Goal: Information Seeking & Learning: Learn about a topic

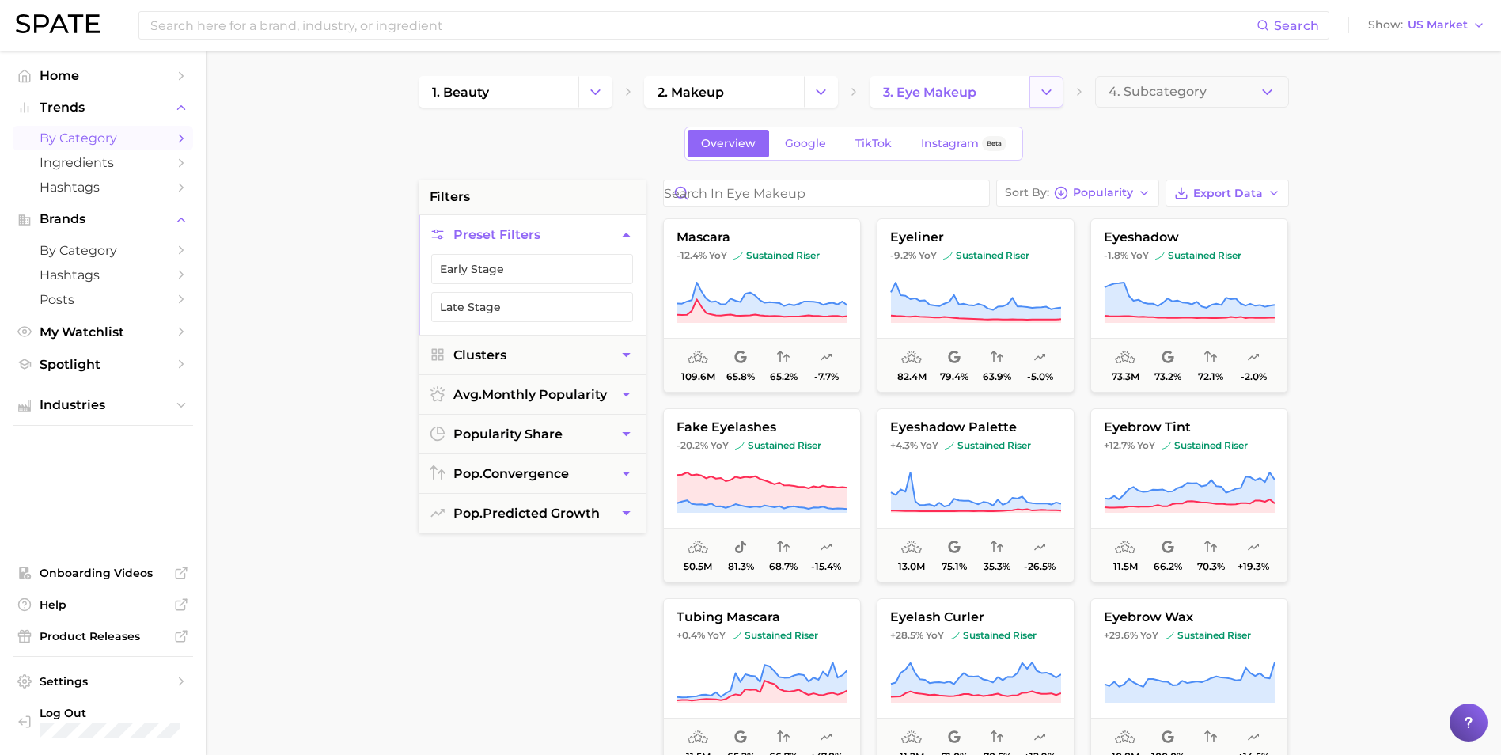
click at [1041, 84] on icon "Change Category" at bounding box center [1046, 92] width 17 height 17
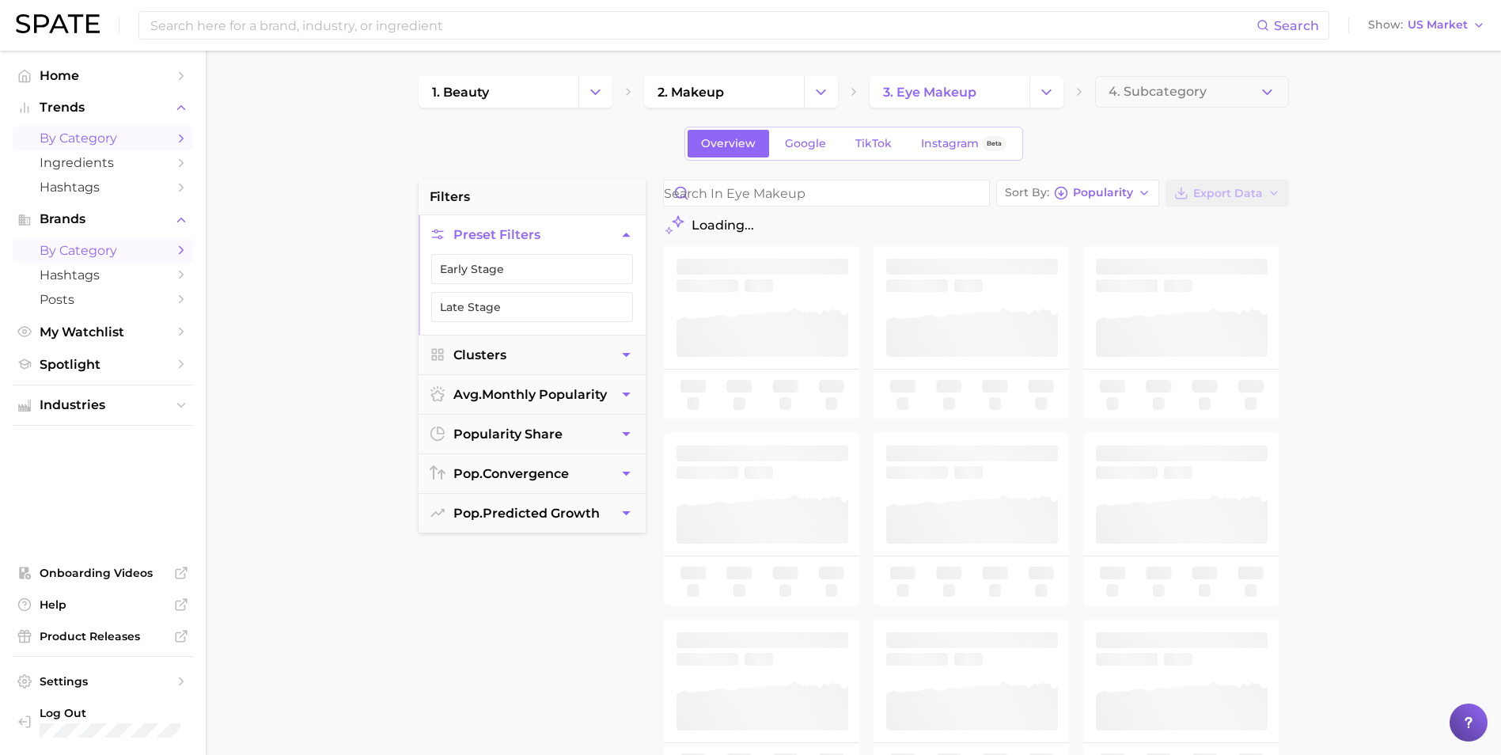
click at [105, 257] on span "by Category" at bounding box center [103, 250] width 127 height 15
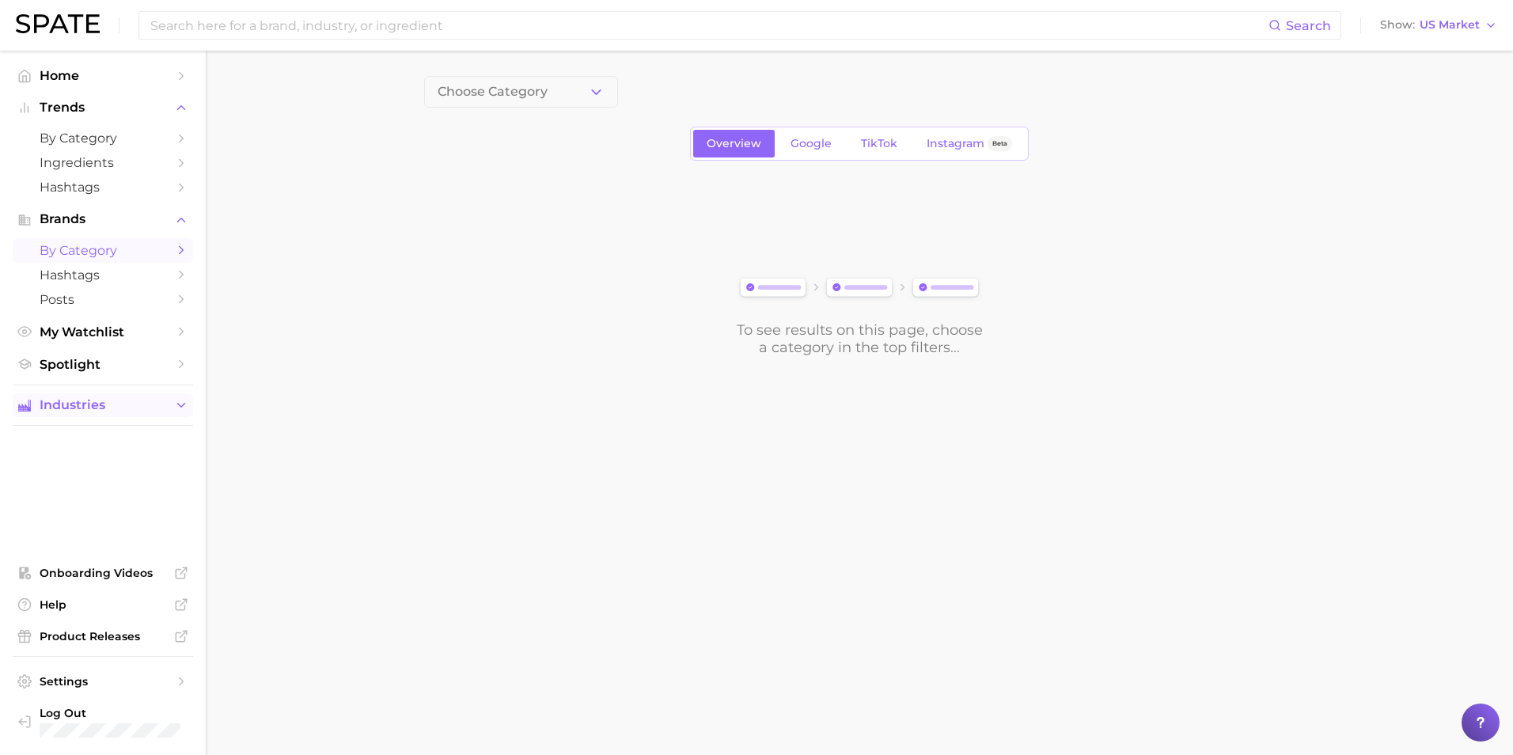
click at [82, 400] on span "Industries" at bounding box center [103, 405] width 127 height 14
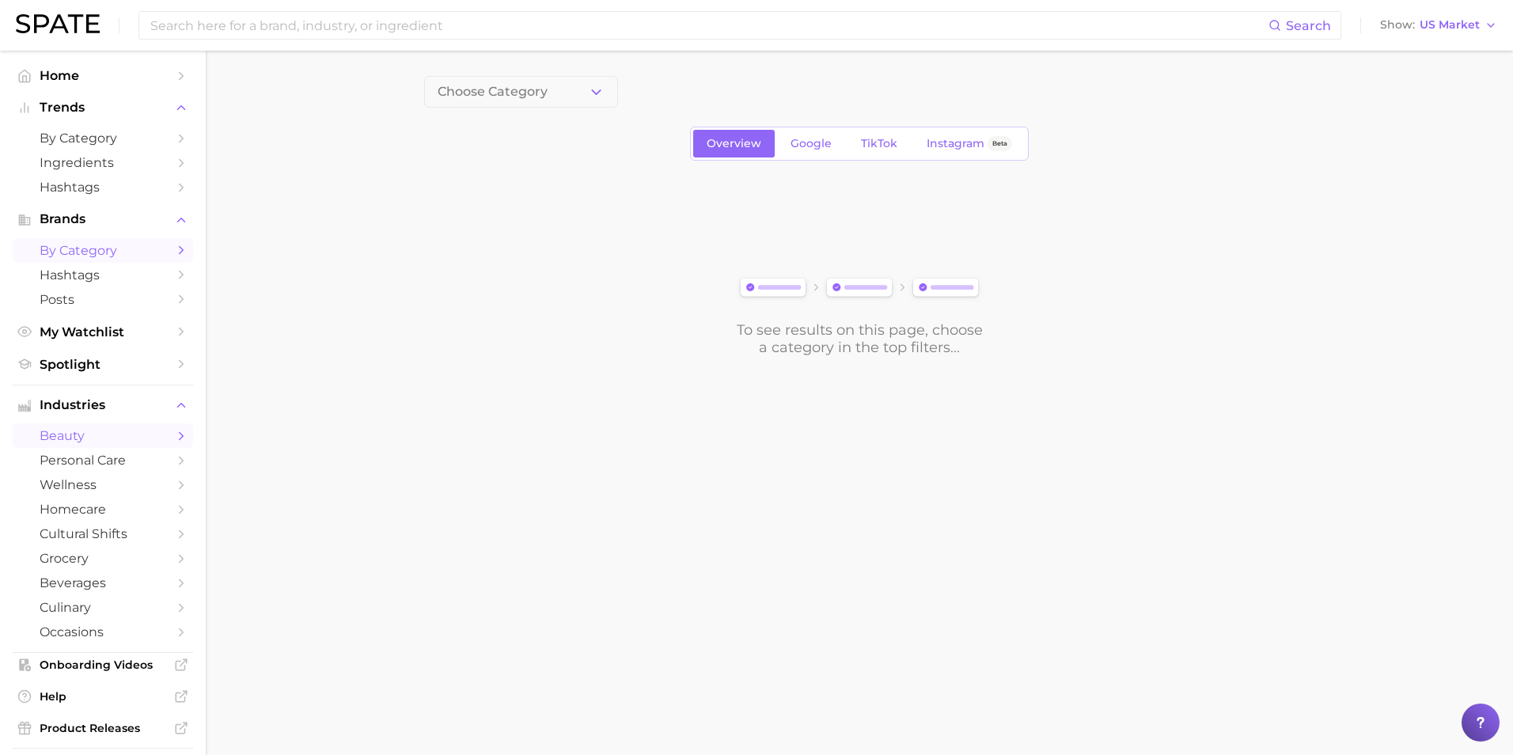
click at [91, 442] on span "beauty" at bounding box center [103, 435] width 127 height 15
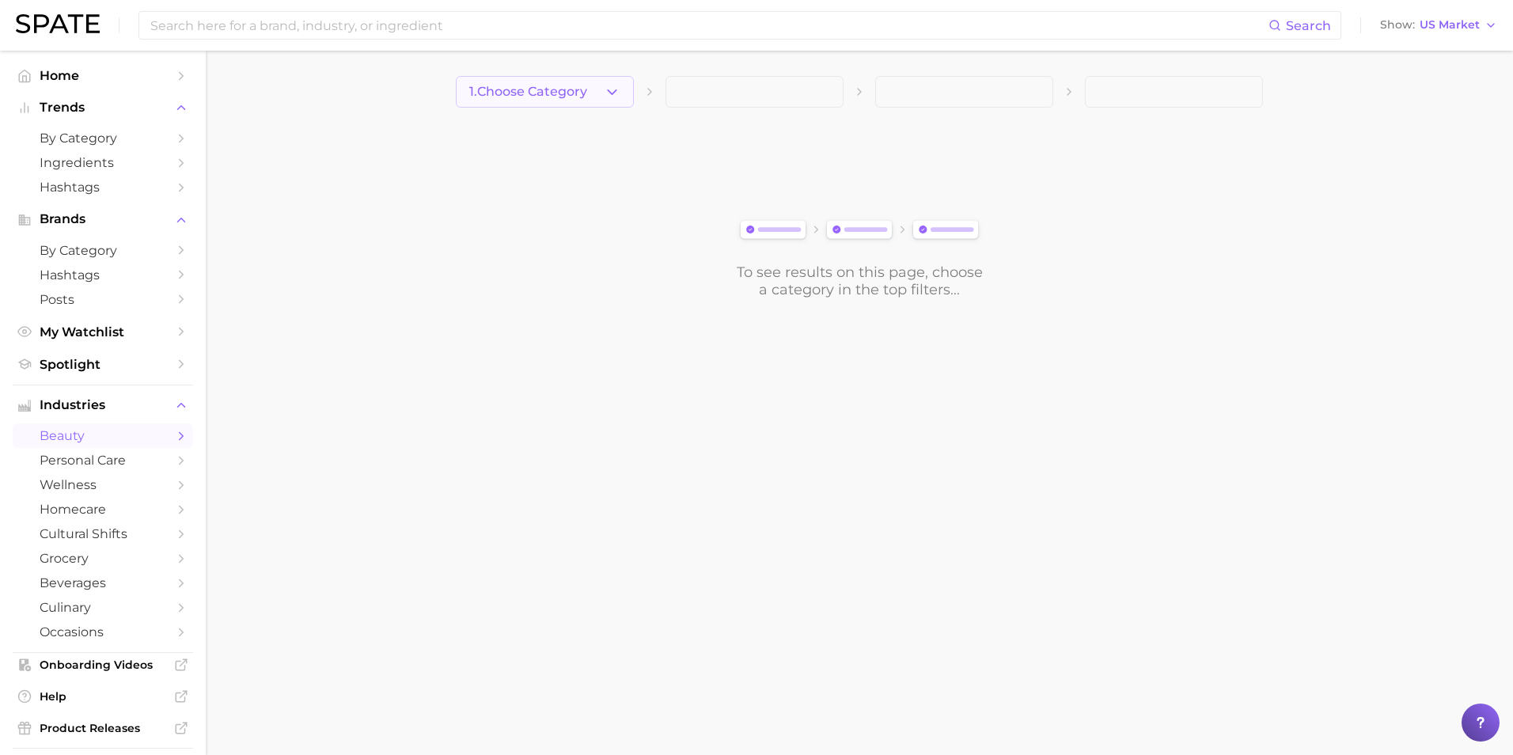
click at [562, 76] on button "1. Choose Category" at bounding box center [545, 92] width 178 height 32
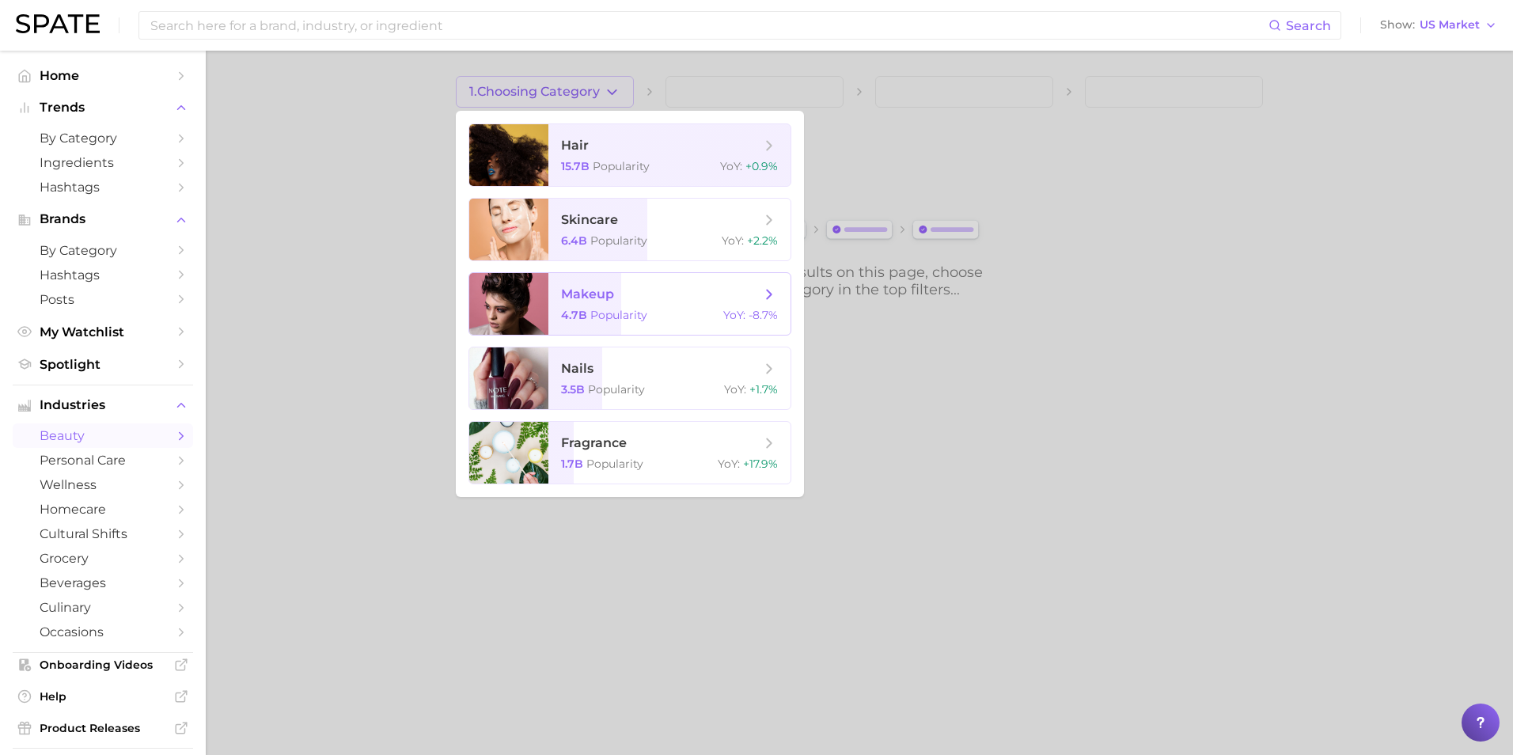
click at [611, 302] on span "makeup" at bounding box center [660, 294] width 199 height 17
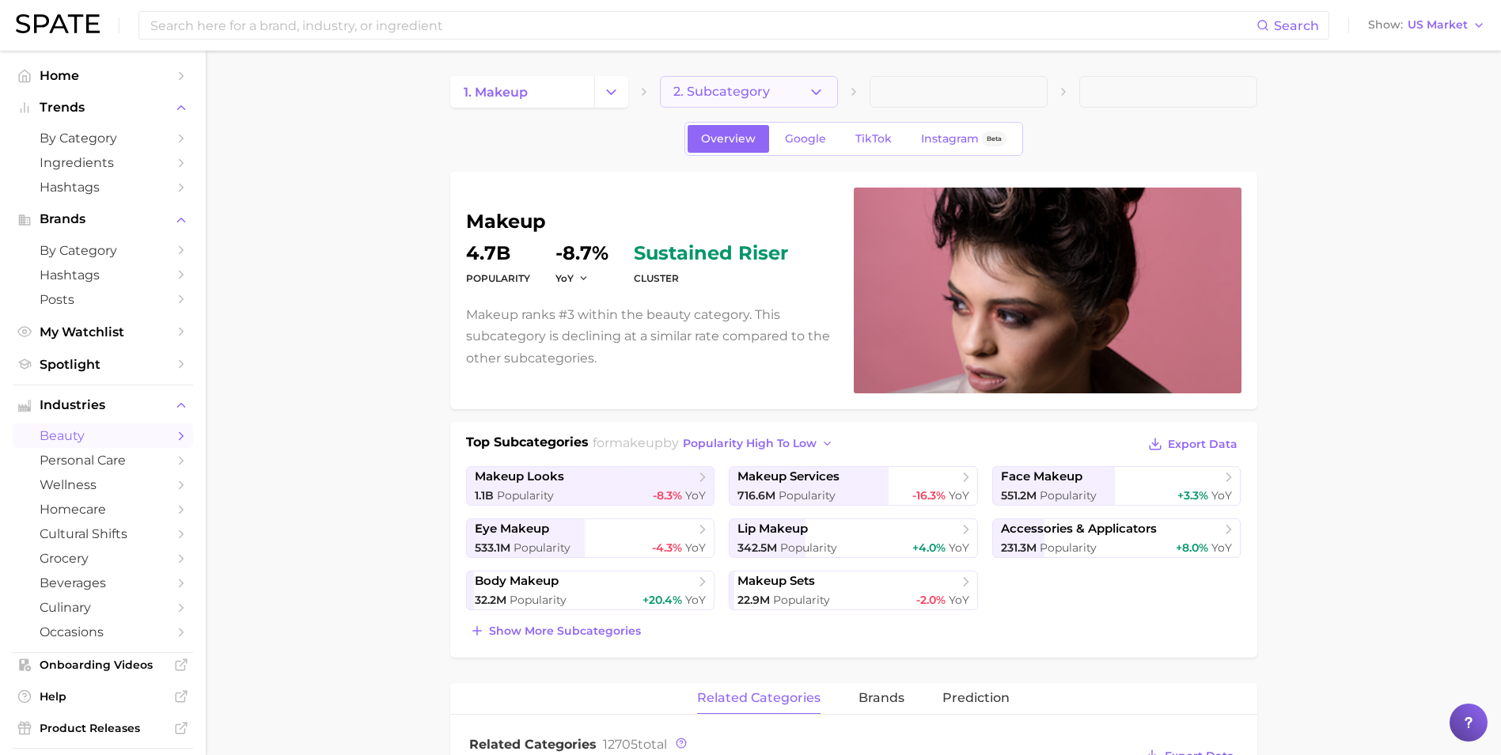
click at [731, 93] on span "2. Subcategory" at bounding box center [721, 92] width 97 height 14
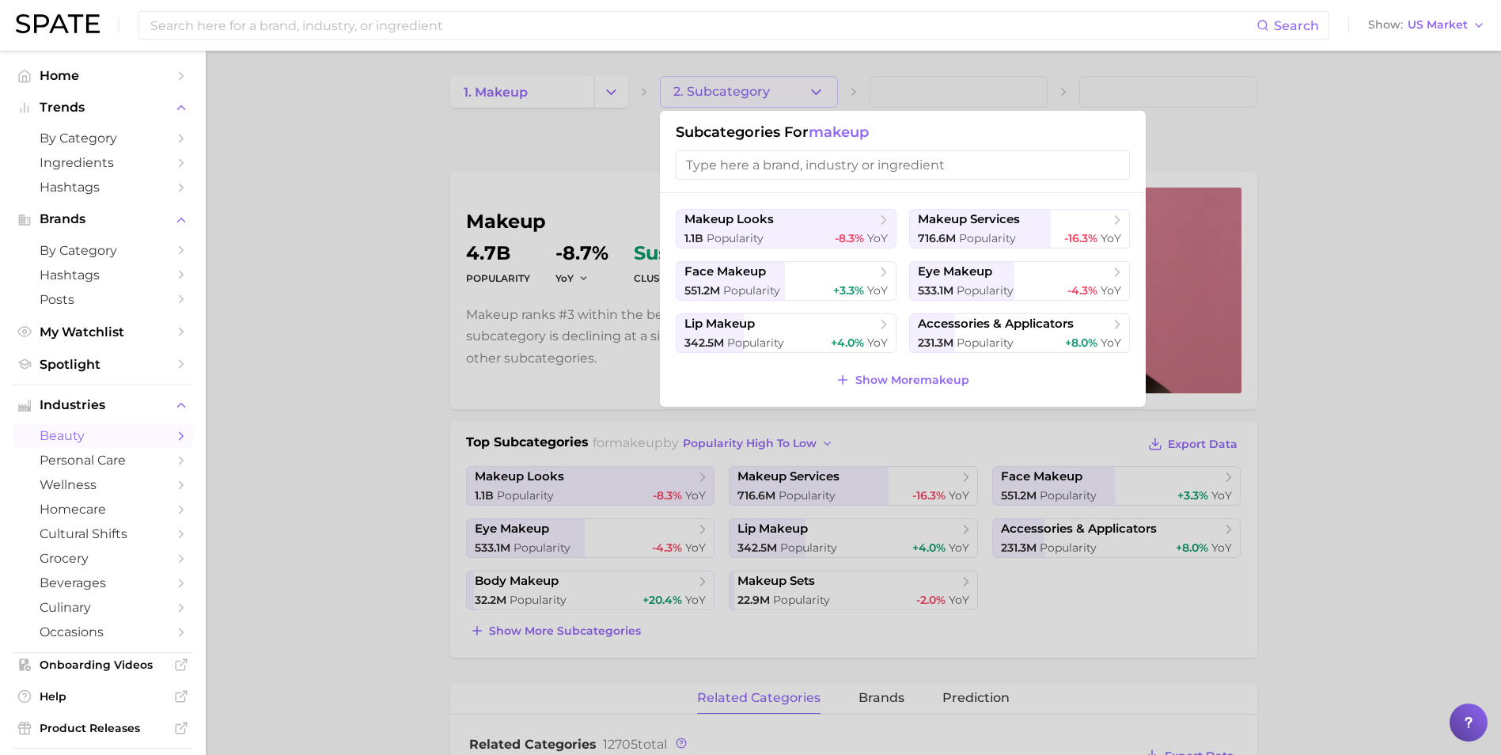
click at [437, 329] on div at bounding box center [750, 377] width 1501 height 755
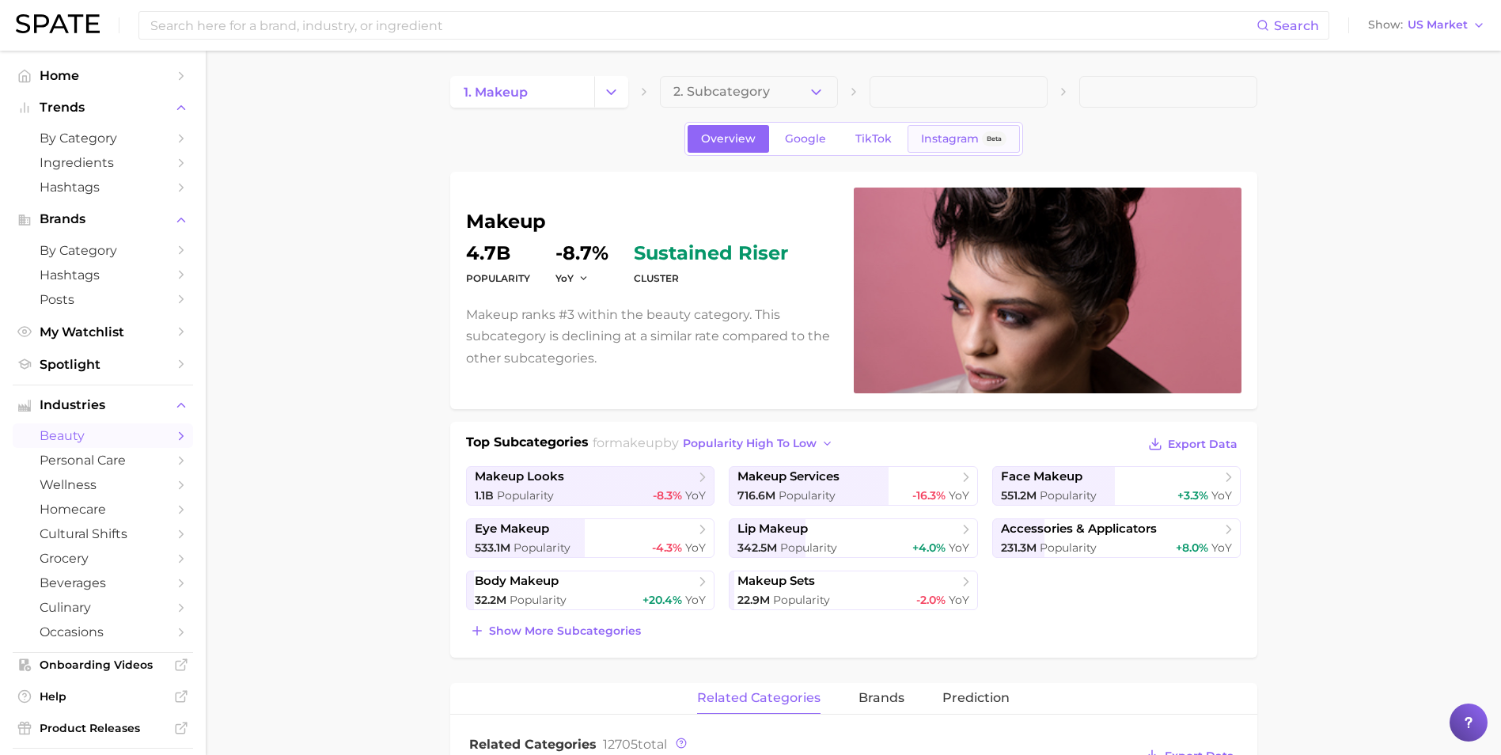
click at [940, 134] on span "Instagram" at bounding box center [950, 138] width 58 height 13
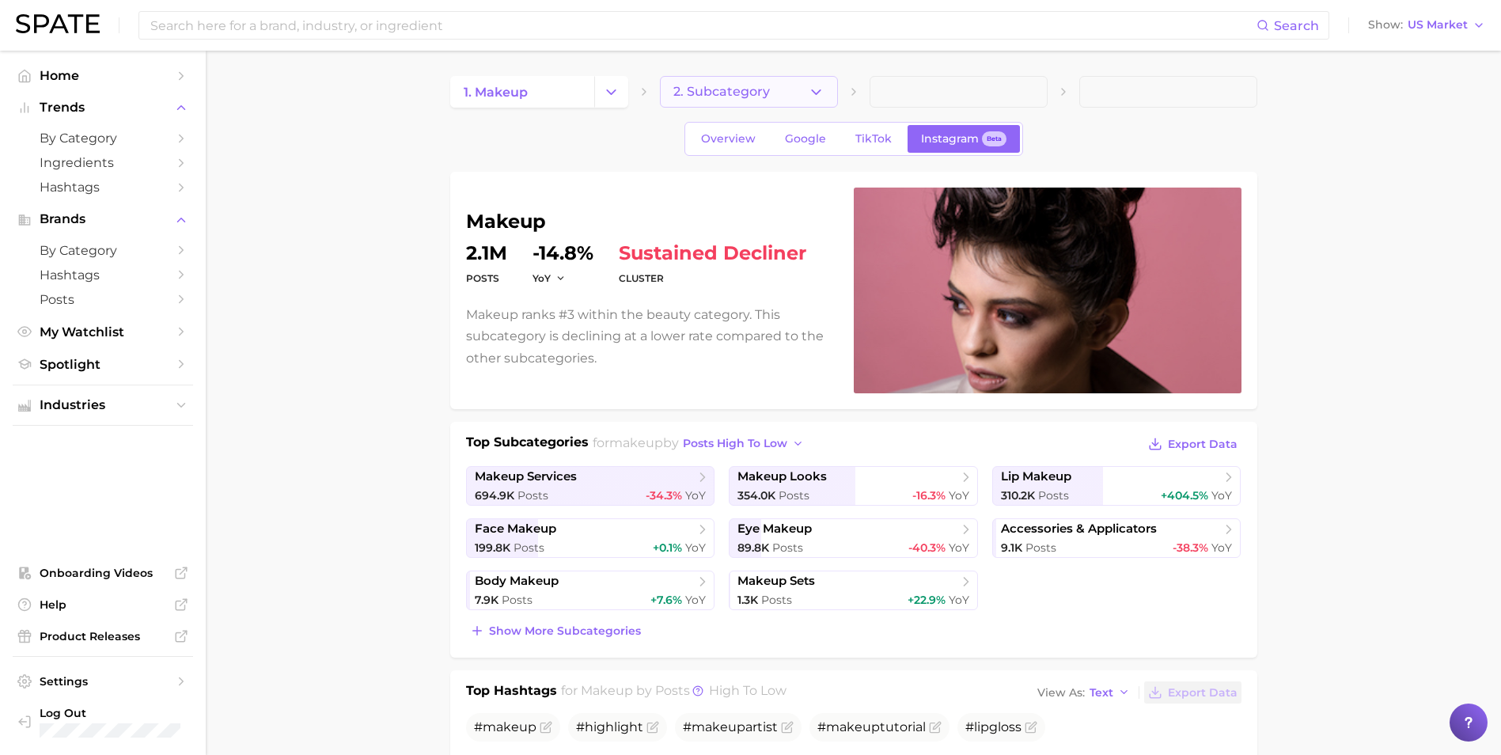
click at [793, 93] on button "2. Subcategory" at bounding box center [749, 92] width 178 height 32
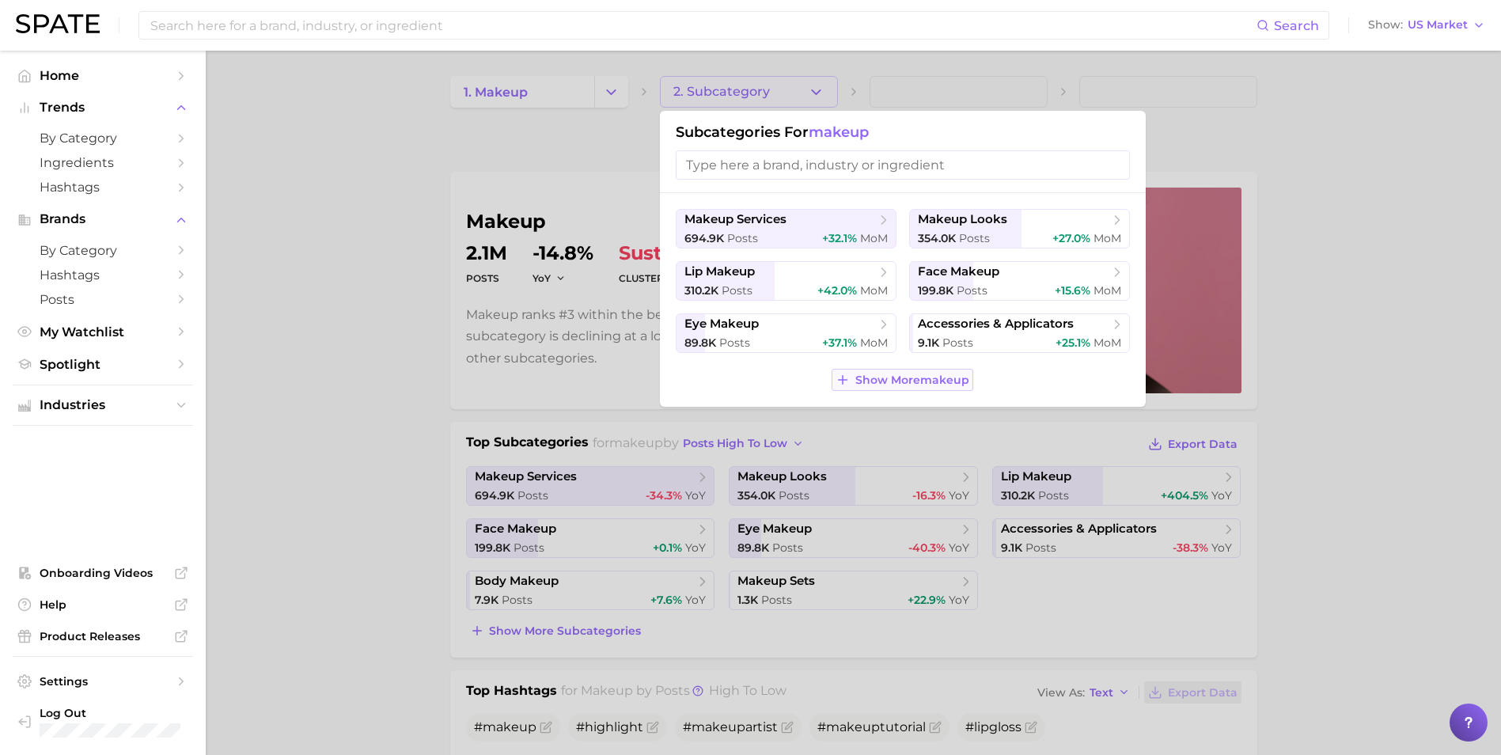
click at [886, 371] on button "Show More makeup" at bounding box center [901, 380] width 141 height 22
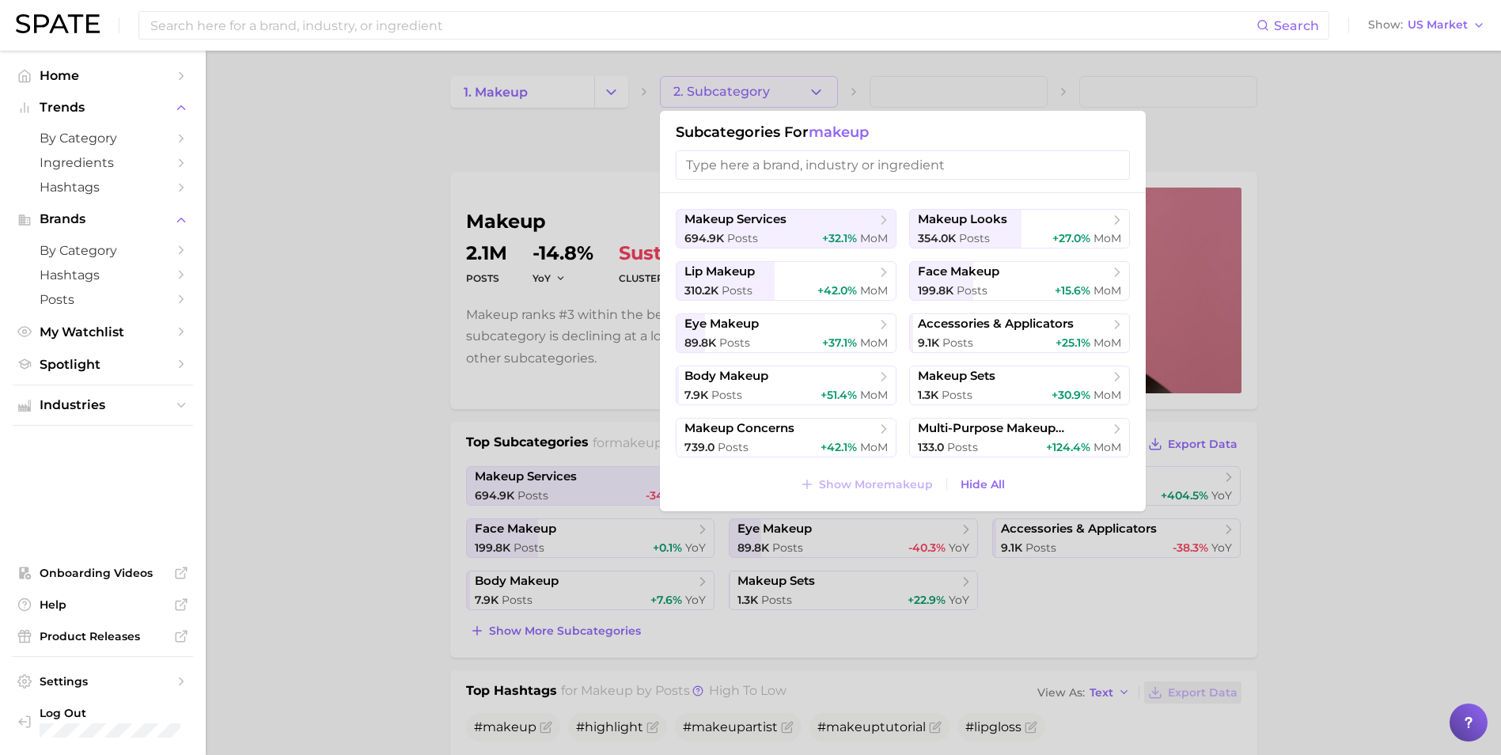
scroll to position [79, 0]
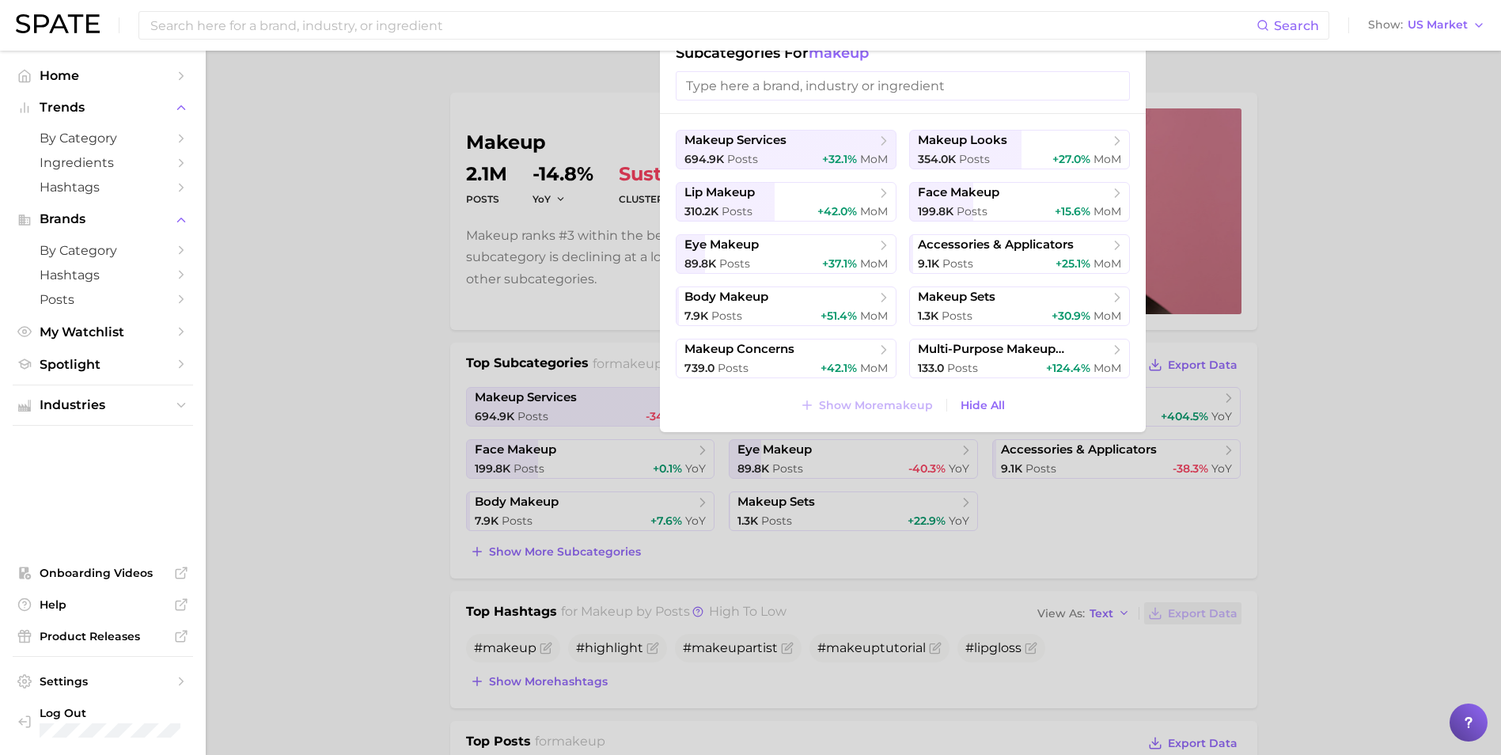
click at [403, 272] on div at bounding box center [750, 377] width 1501 height 755
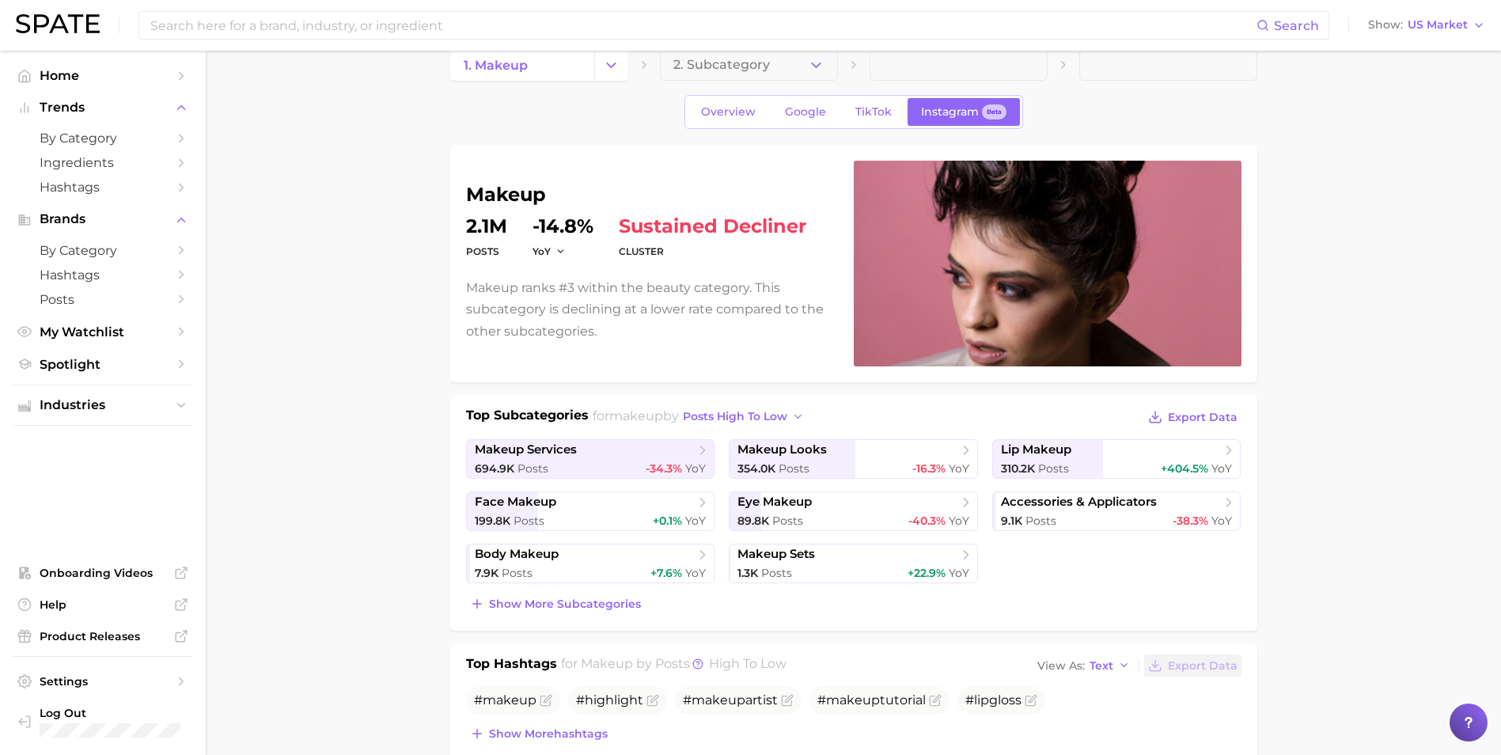
scroll to position [0, 0]
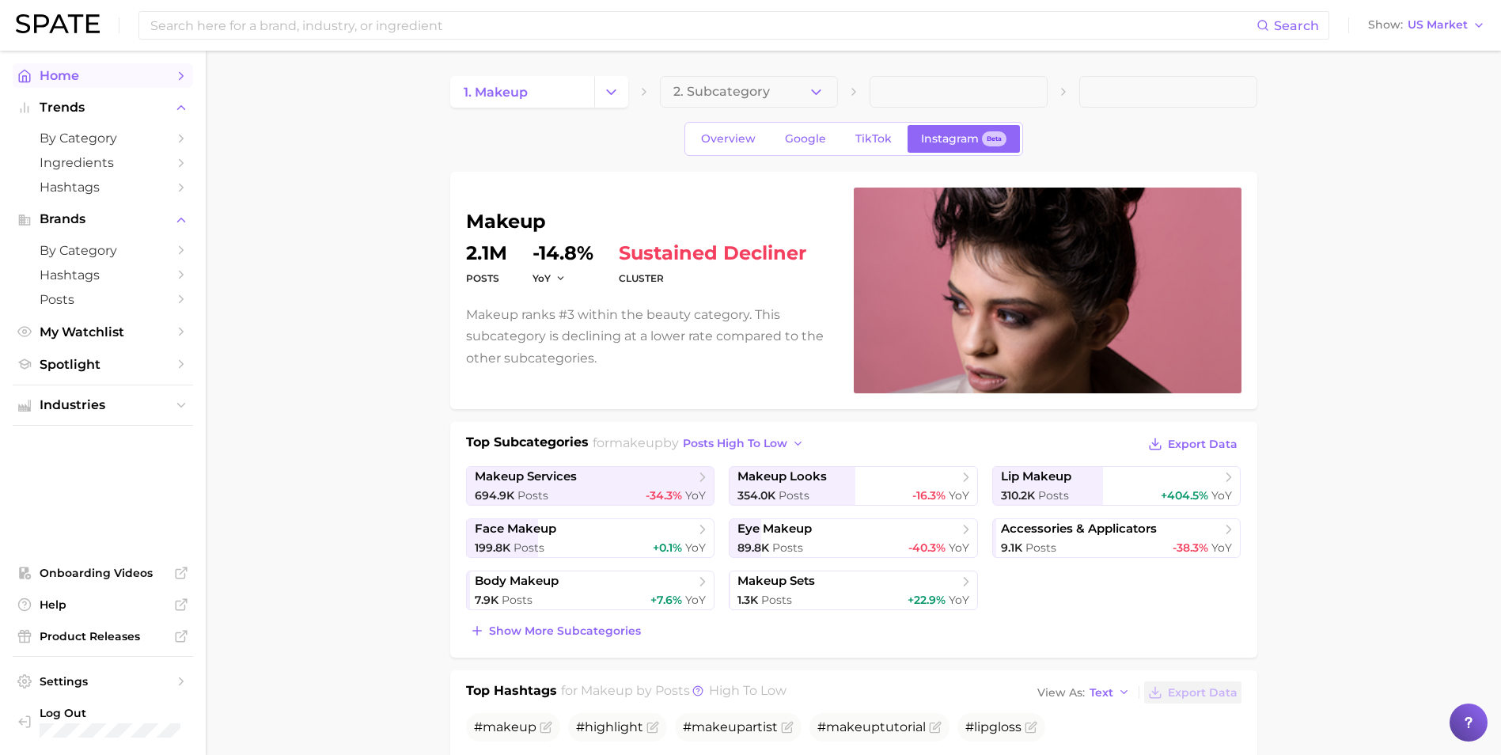
click at [100, 72] on span "Home" at bounding box center [103, 75] width 127 height 15
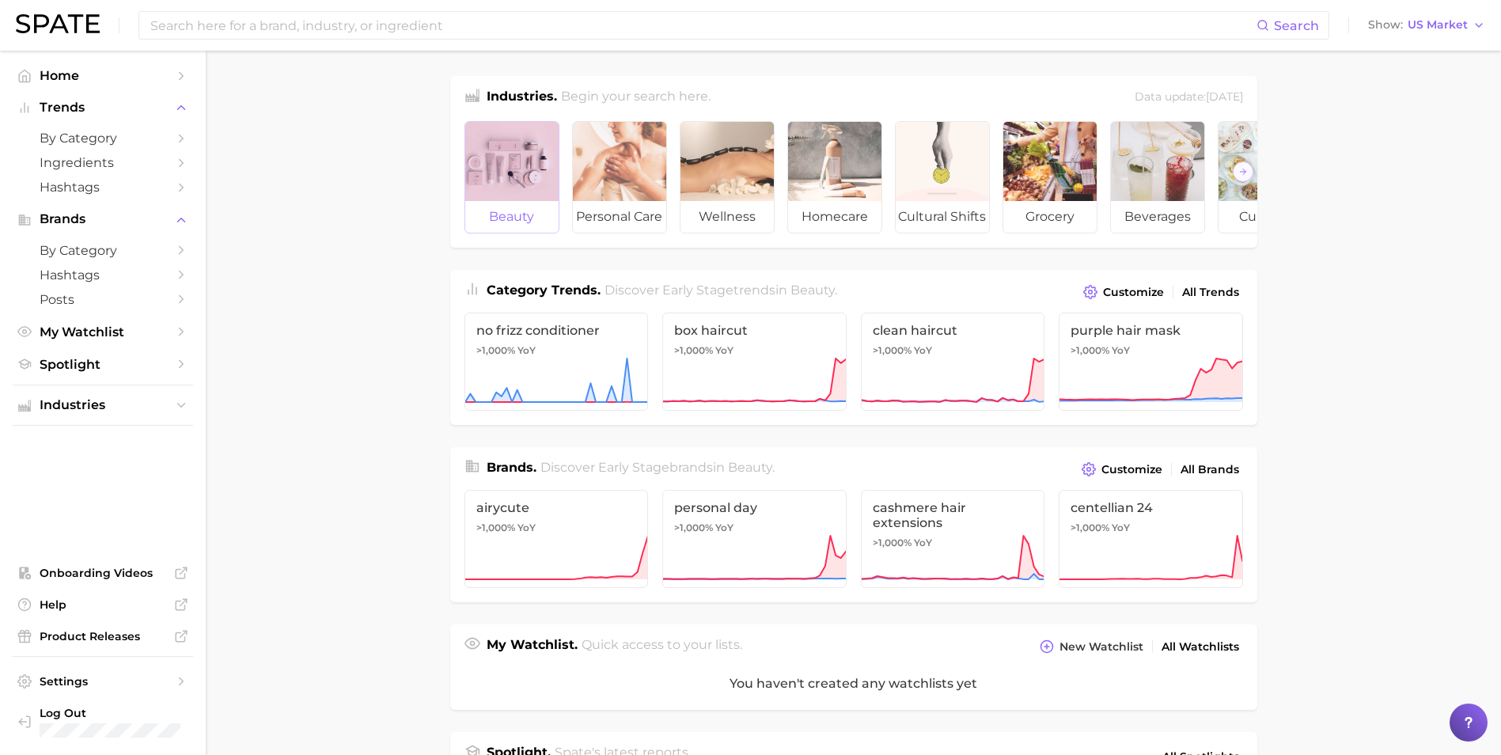
click at [513, 195] on div at bounding box center [511, 161] width 93 height 79
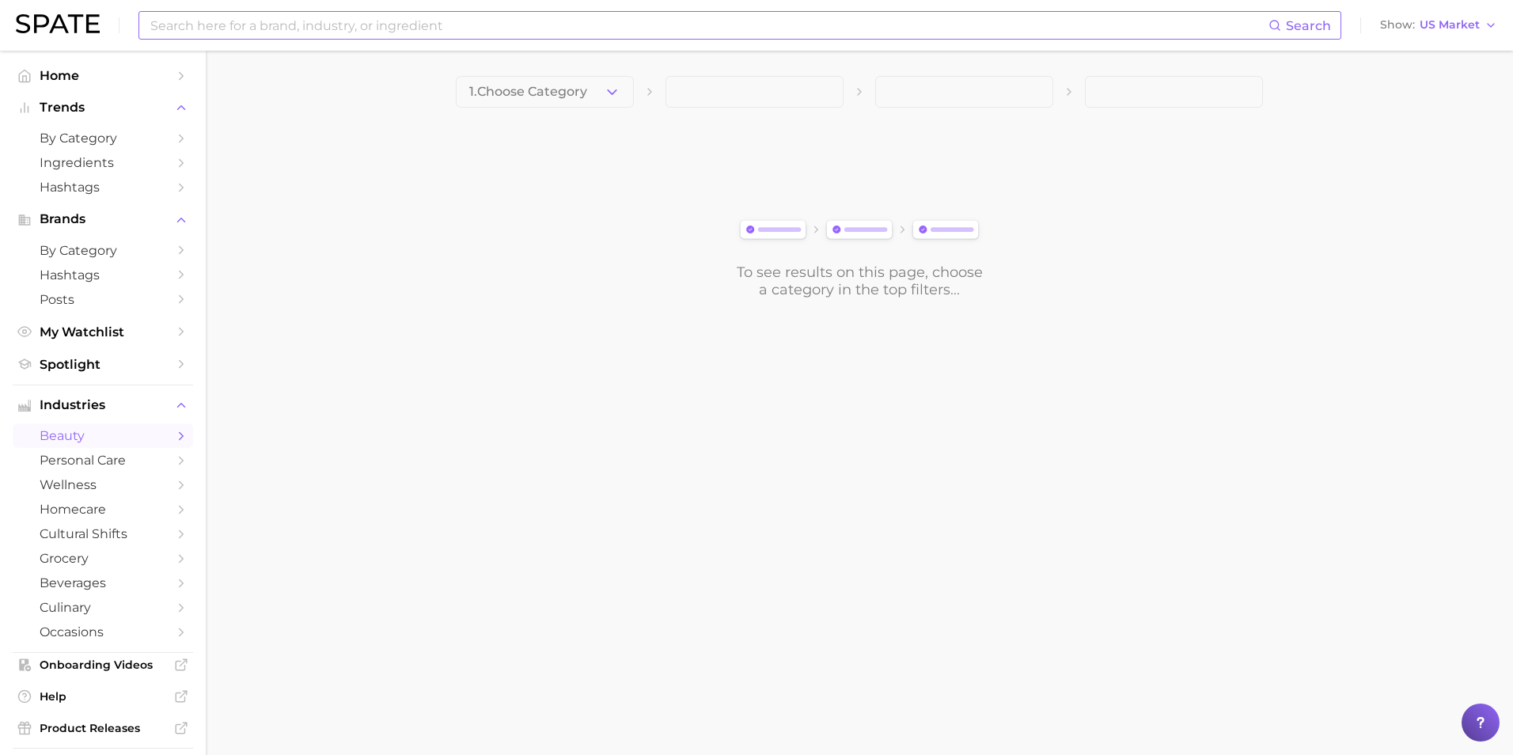
click at [1176, 23] on input at bounding box center [708, 25] width 1119 height 27
type input "makeup influencer"
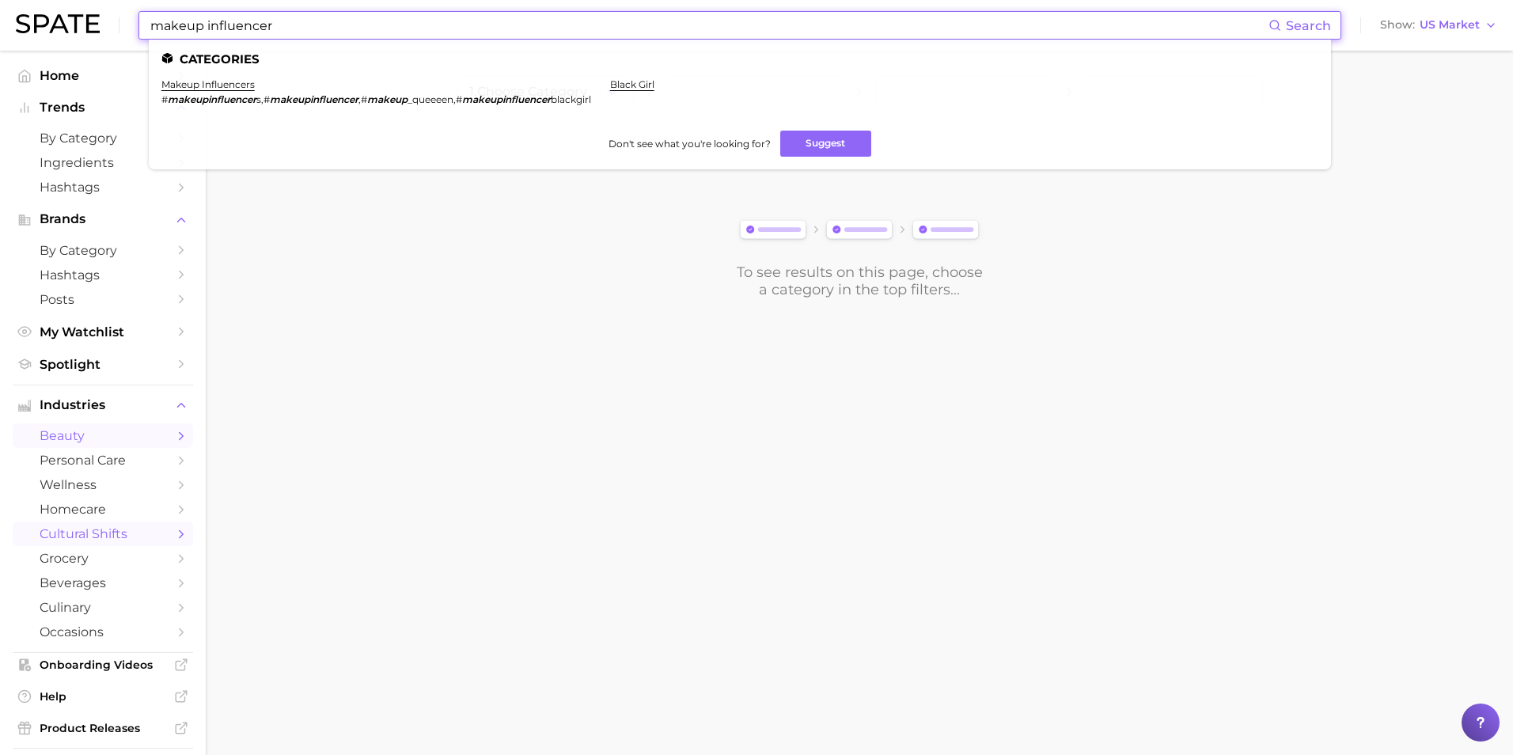
click at [104, 532] on span "cultural shifts" at bounding box center [103, 533] width 127 height 15
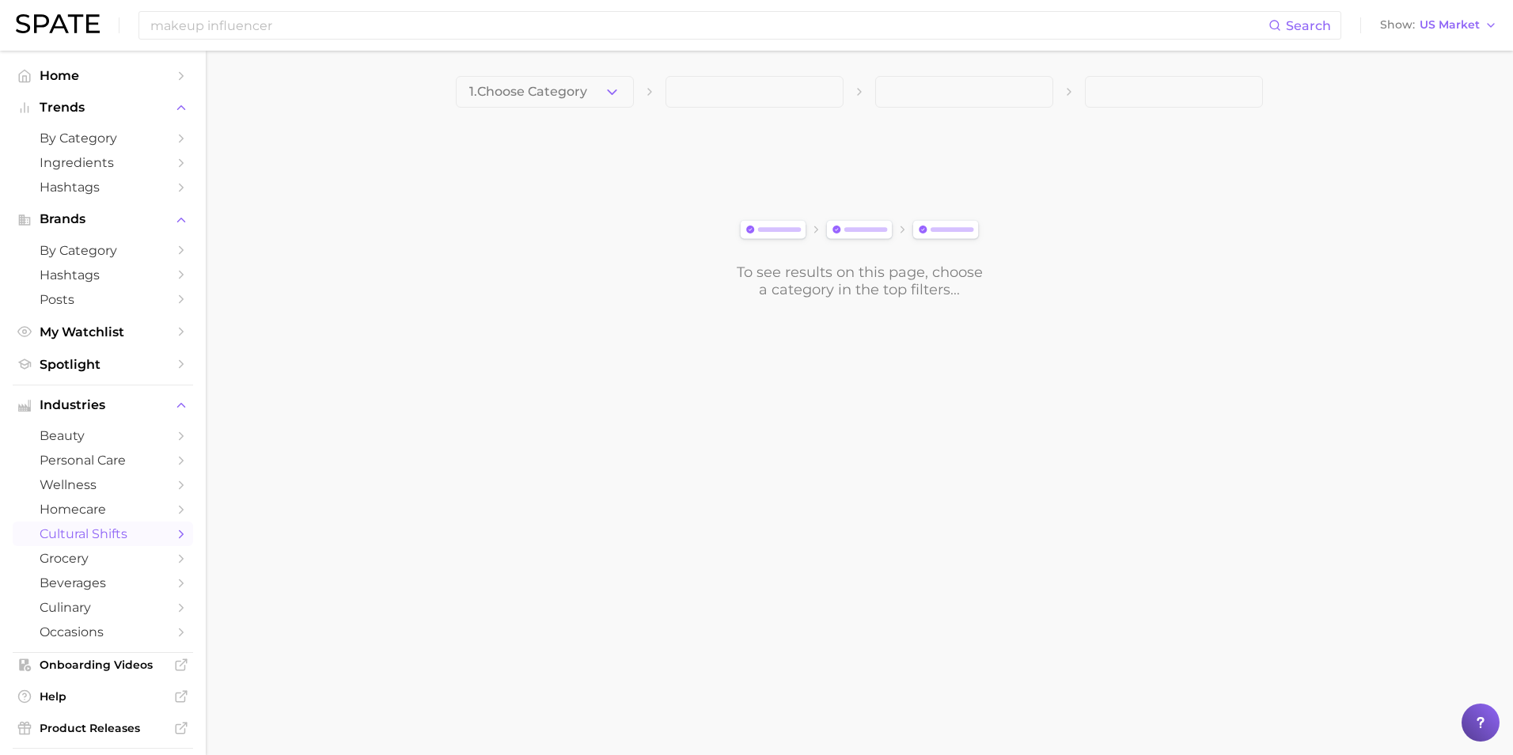
click at [615, 90] on polyline "button" at bounding box center [612, 91] width 9 height 4
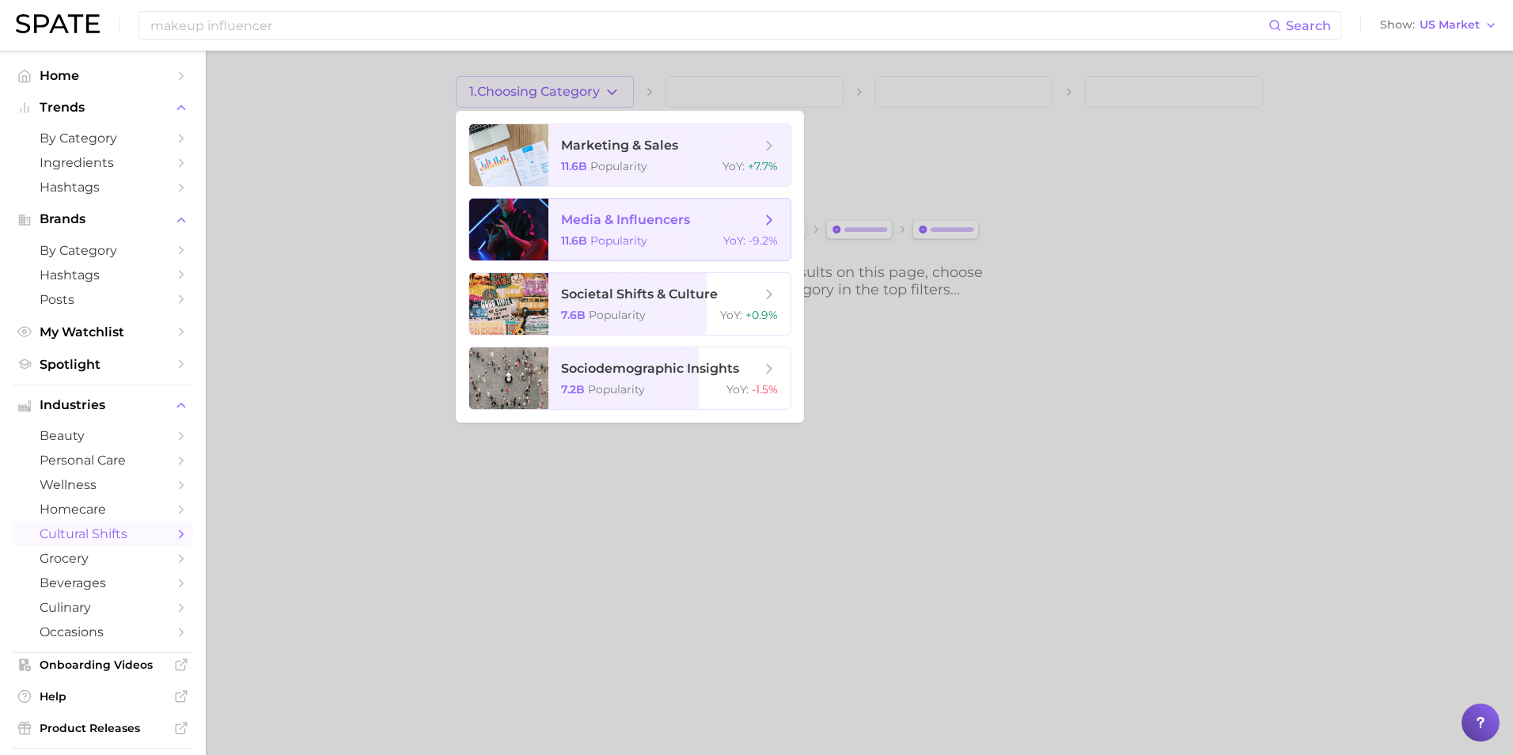
click at [595, 239] on span "Popularity" at bounding box center [618, 240] width 57 height 14
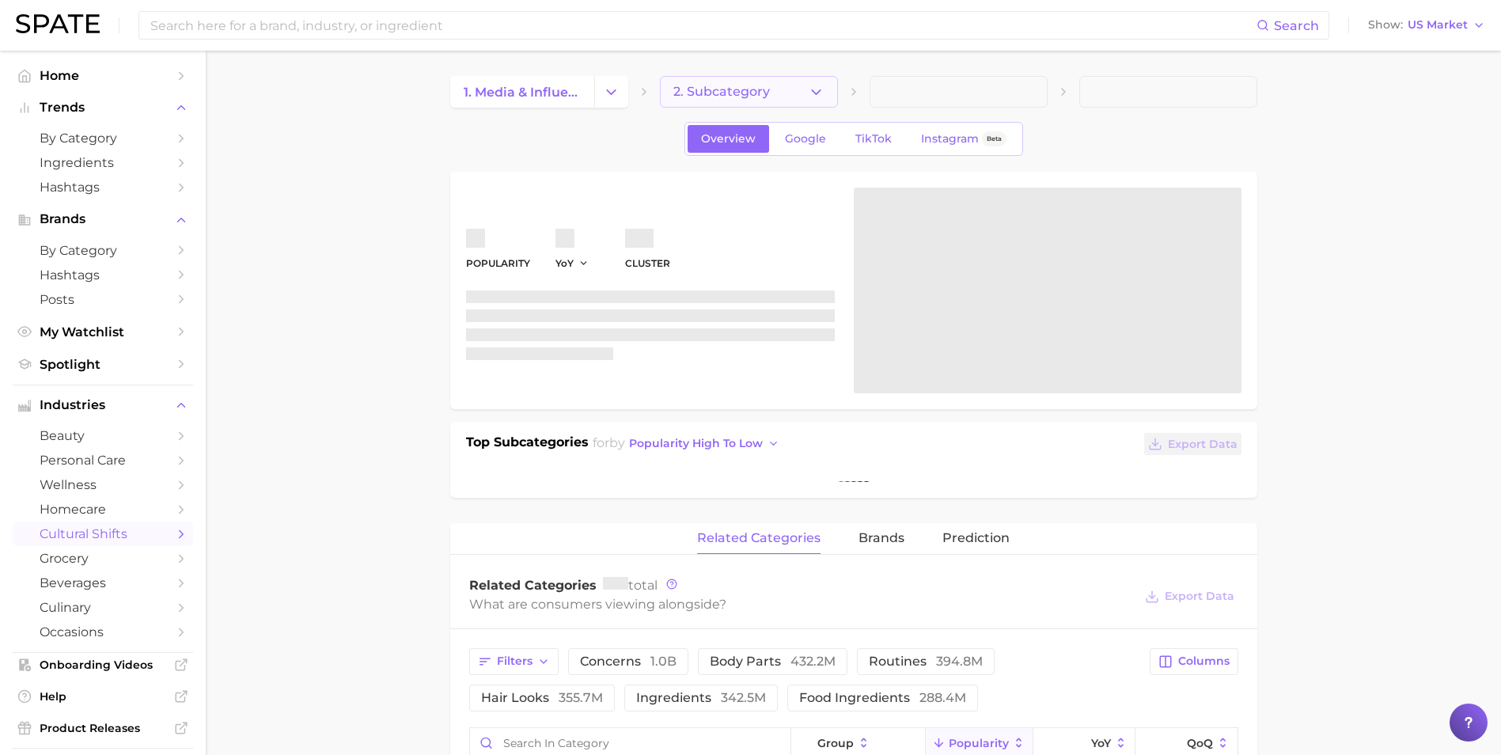
click at [740, 90] on span "2. Subcategory" at bounding box center [721, 92] width 97 height 14
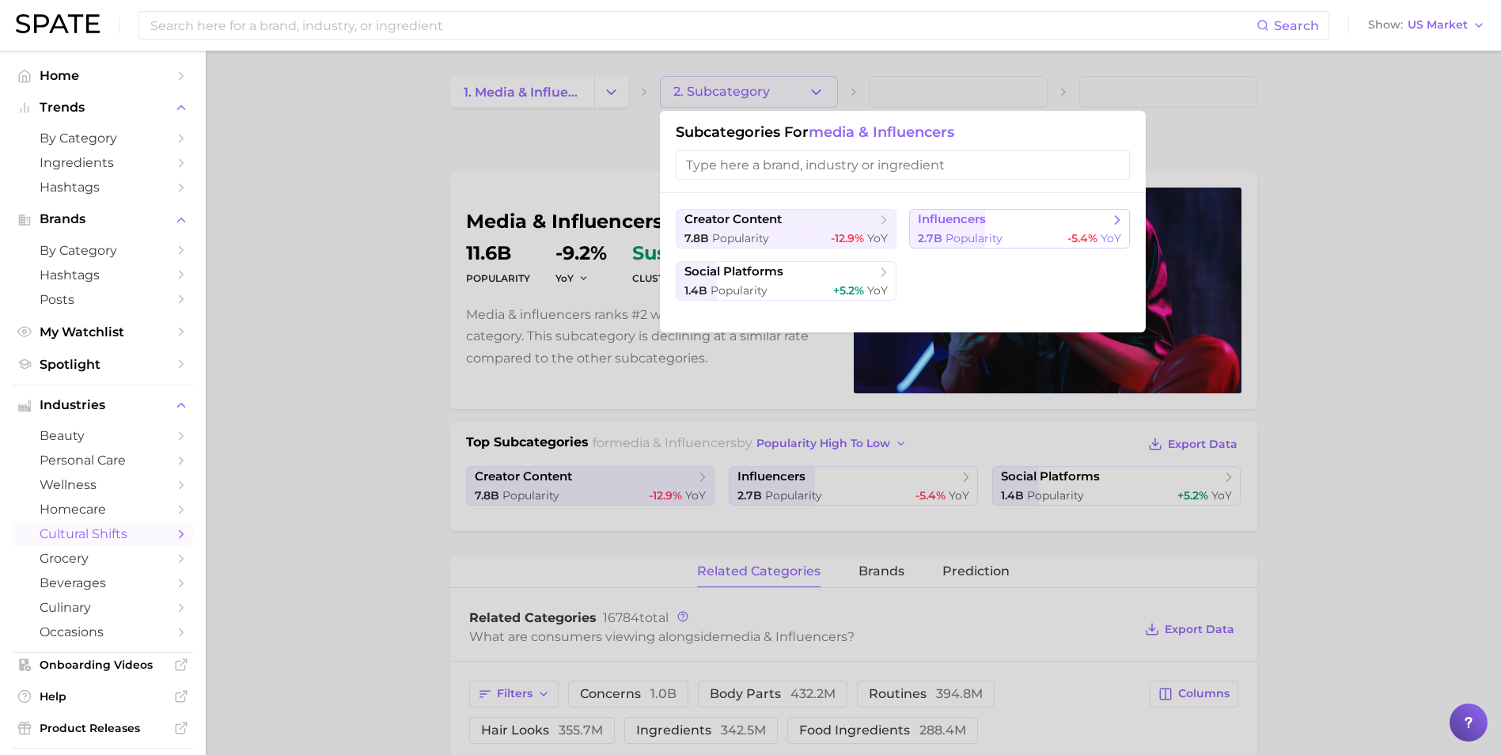
click at [922, 223] on span "influencers" at bounding box center [952, 219] width 68 height 15
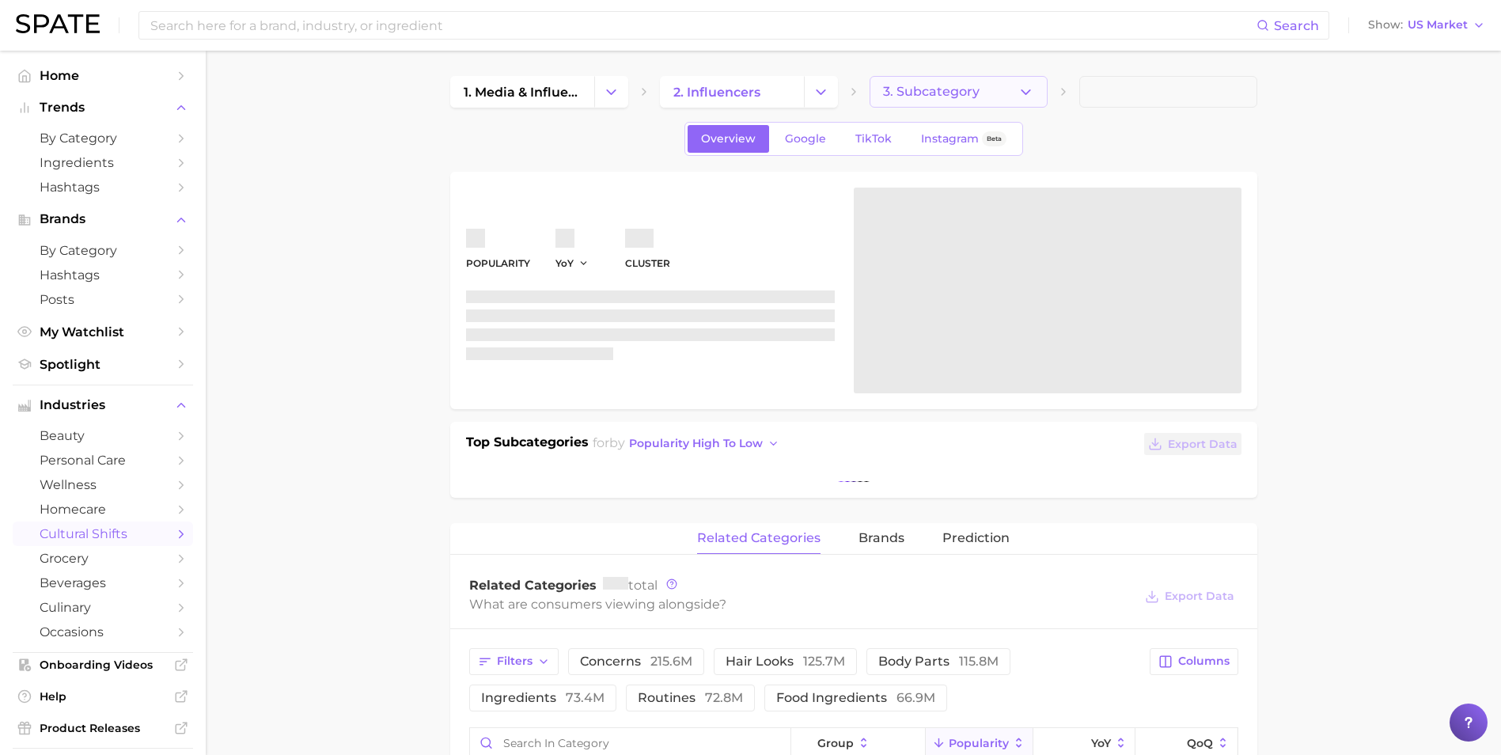
click at [945, 78] on button "3. Subcategory" at bounding box center [958, 92] width 178 height 32
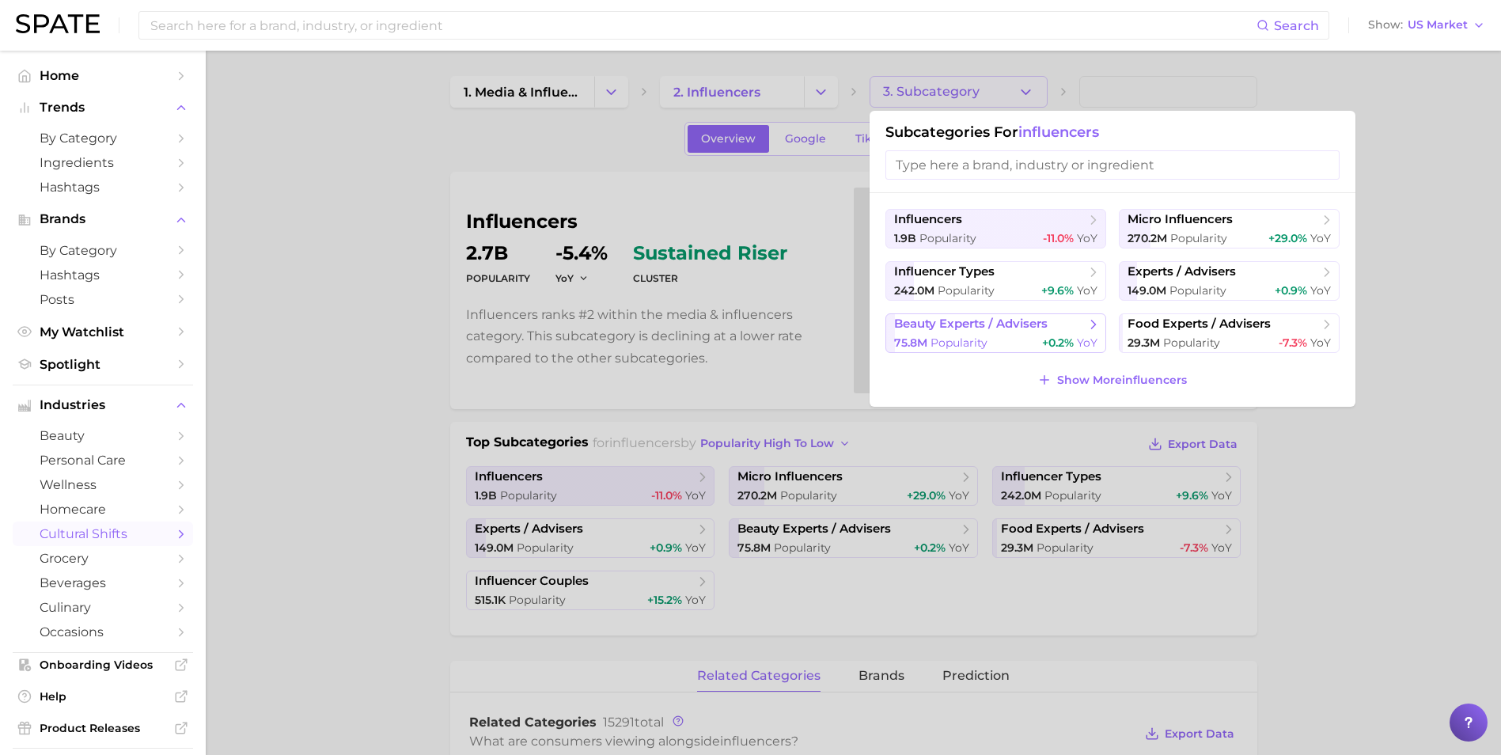
click at [970, 340] on span "Popularity" at bounding box center [958, 342] width 57 height 14
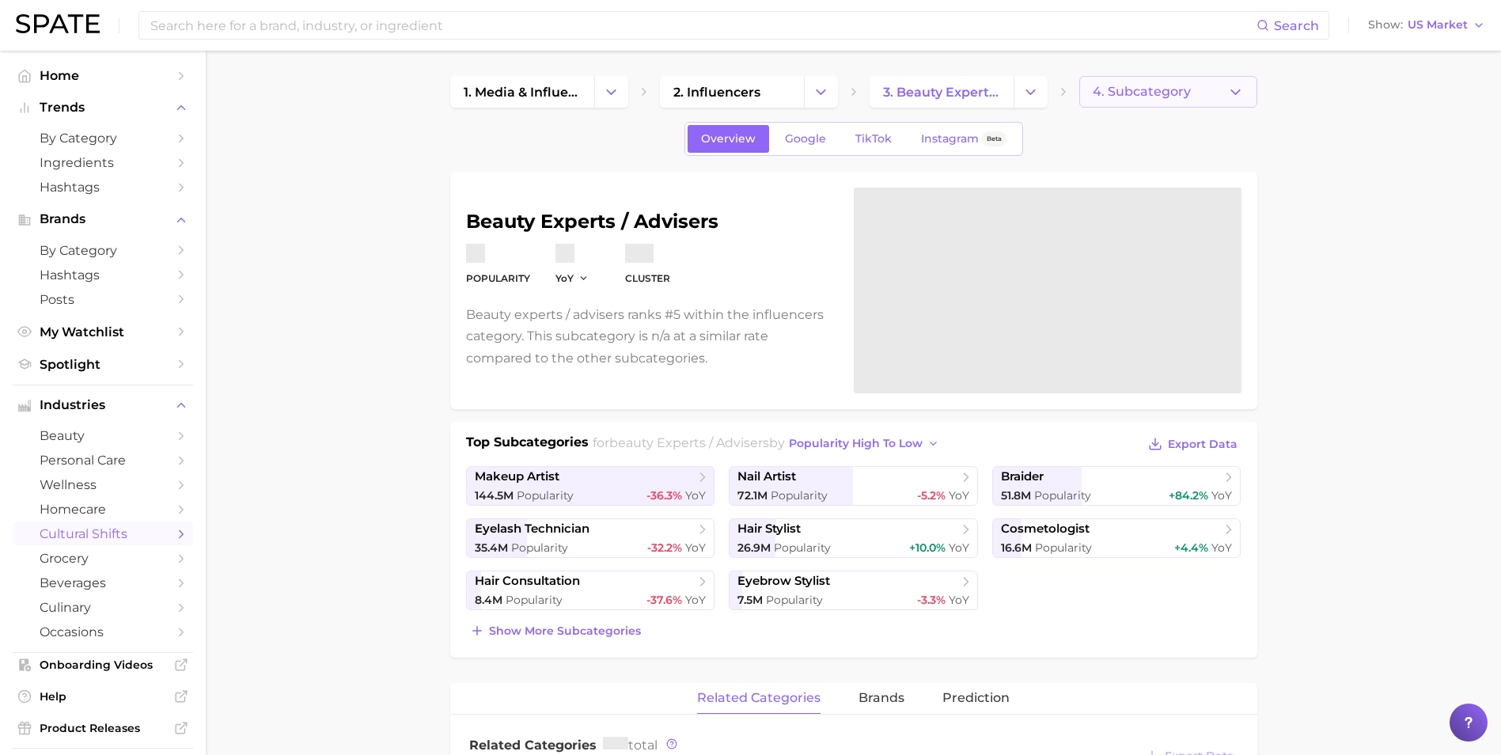
click at [1125, 89] on span "4. Subcategory" at bounding box center [1142, 92] width 98 height 14
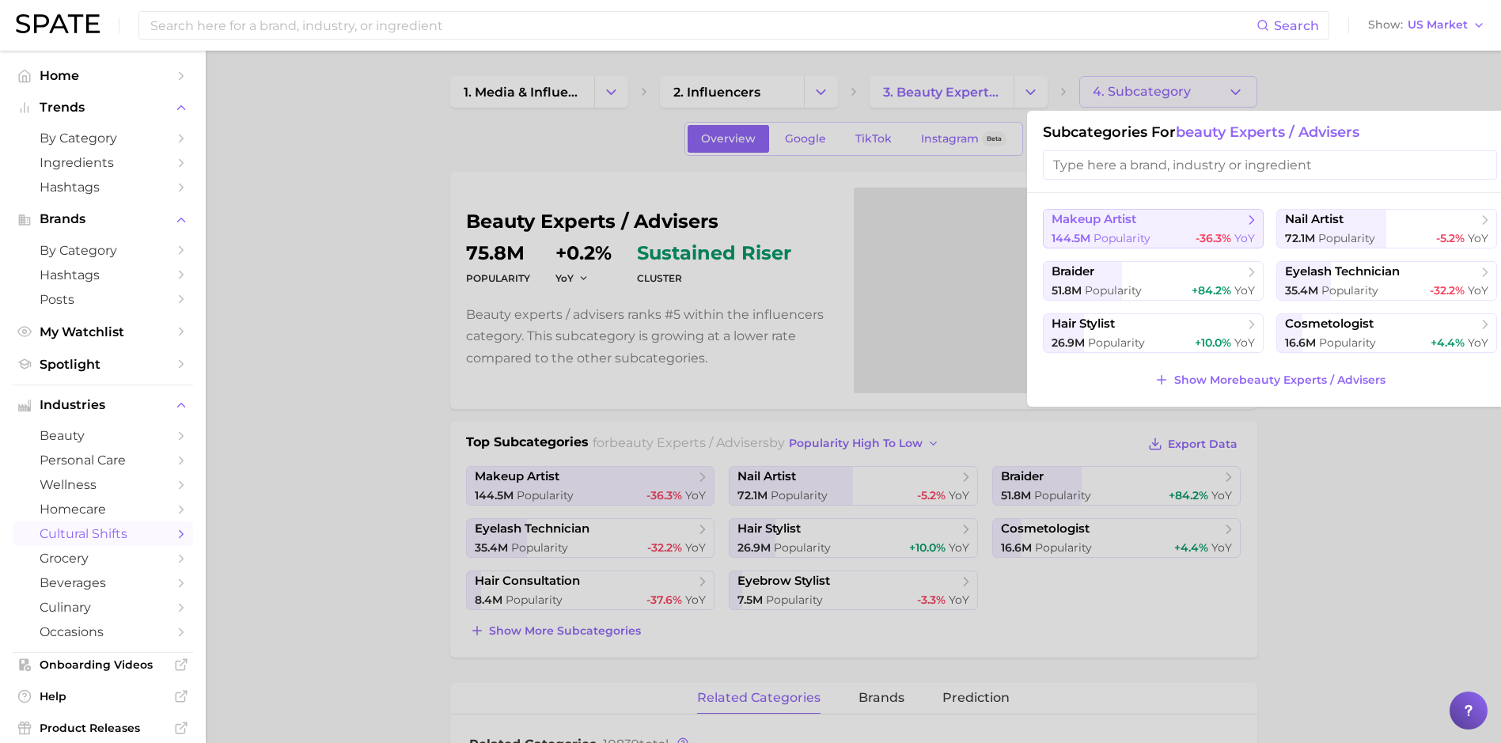
click at [1096, 223] on span "makeup artist" at bounding box center [1093, 219] width 85 height 15
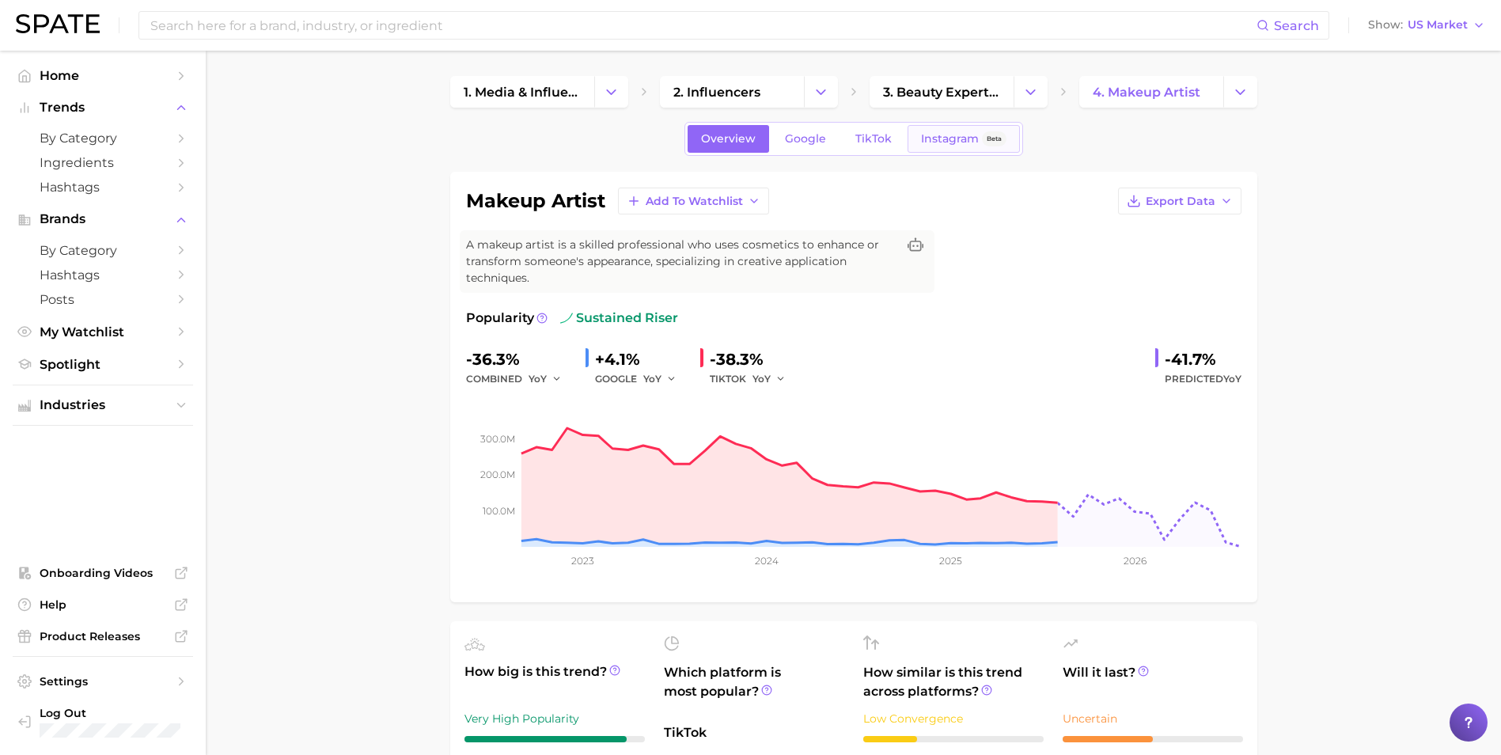
click at [915, 141] on link "Instagram Beta" at bounding box center [963, 139] width 112 height 28
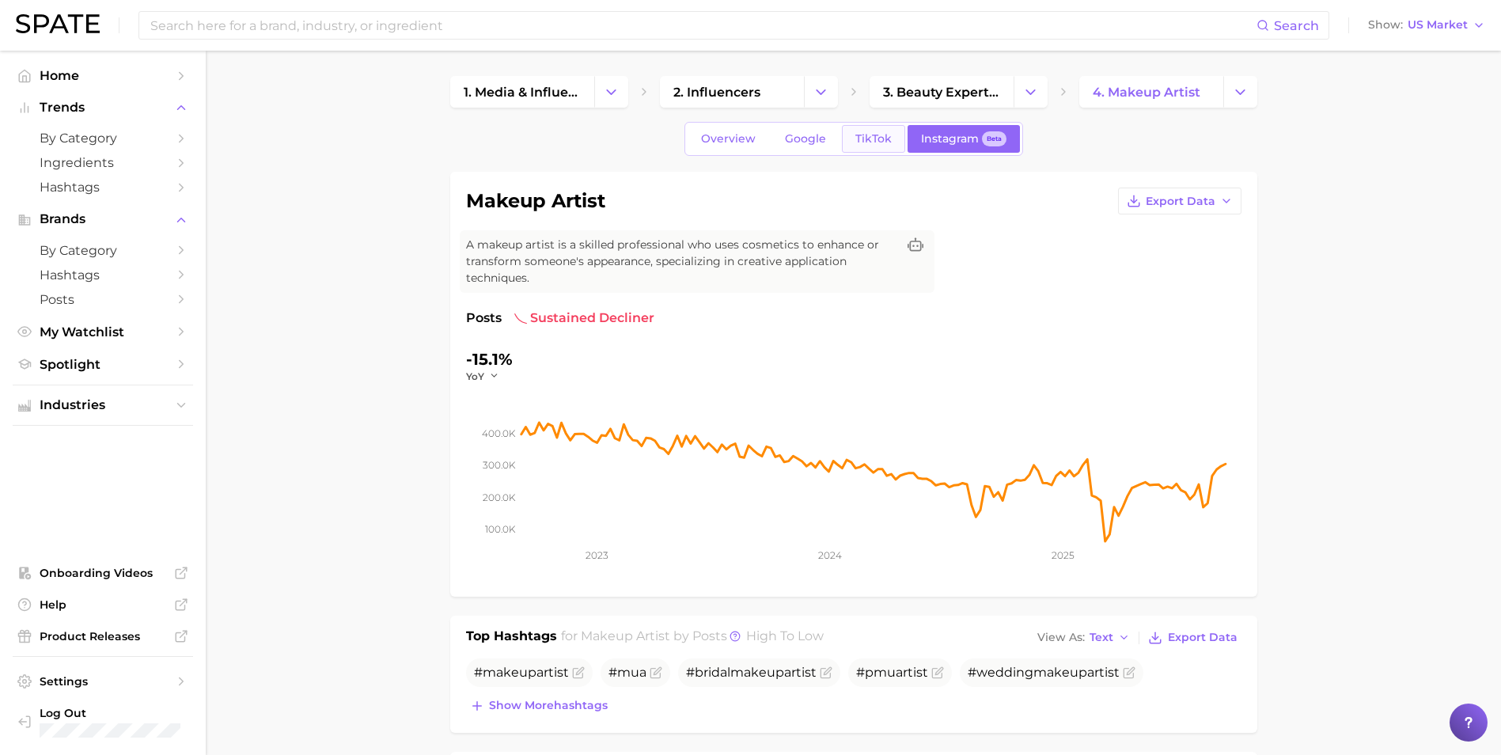
click at [886, 144] on span "TikTok" at bounding box center [873, 138] width 36 height 13
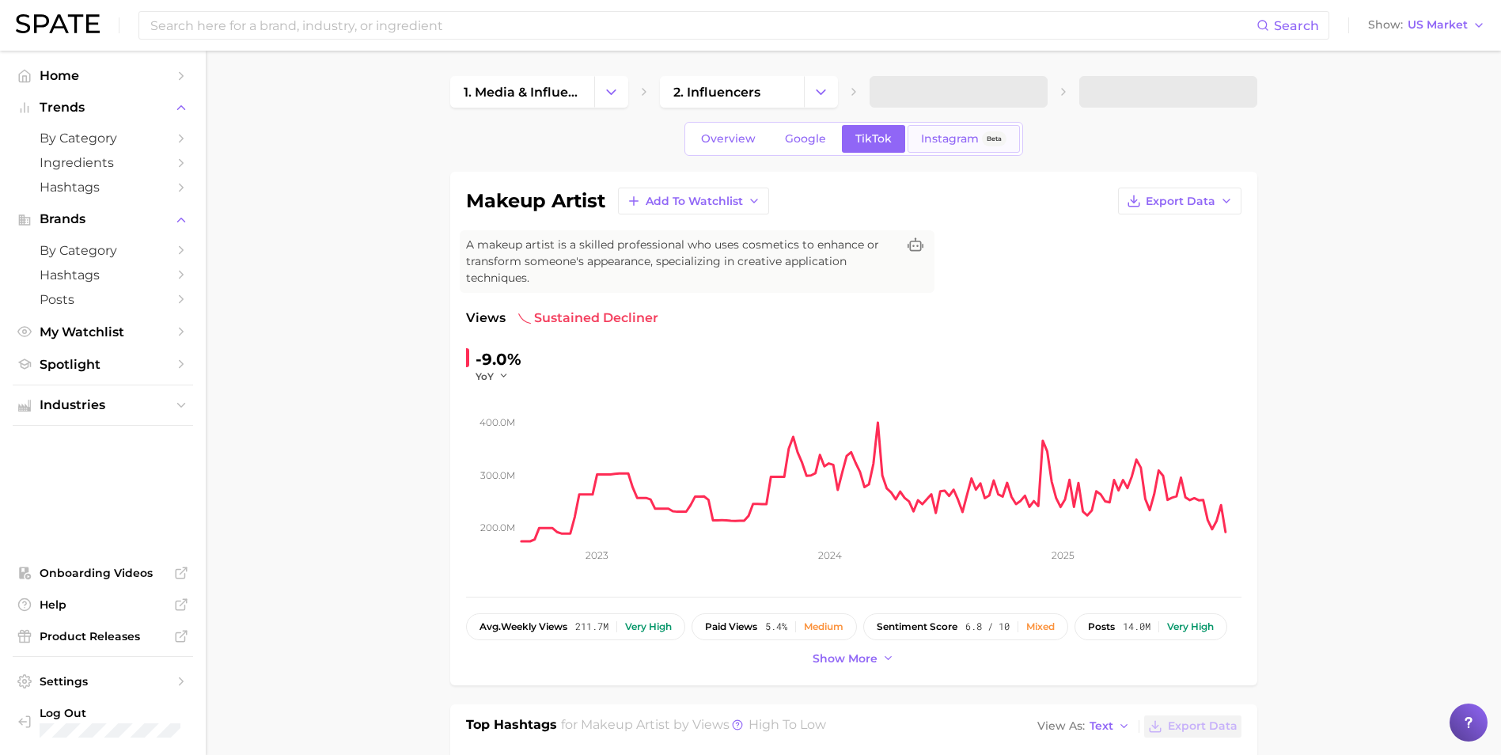
click at [938, 137] on span "Instagram" at bounding box center [950, 138] width 58 height 13
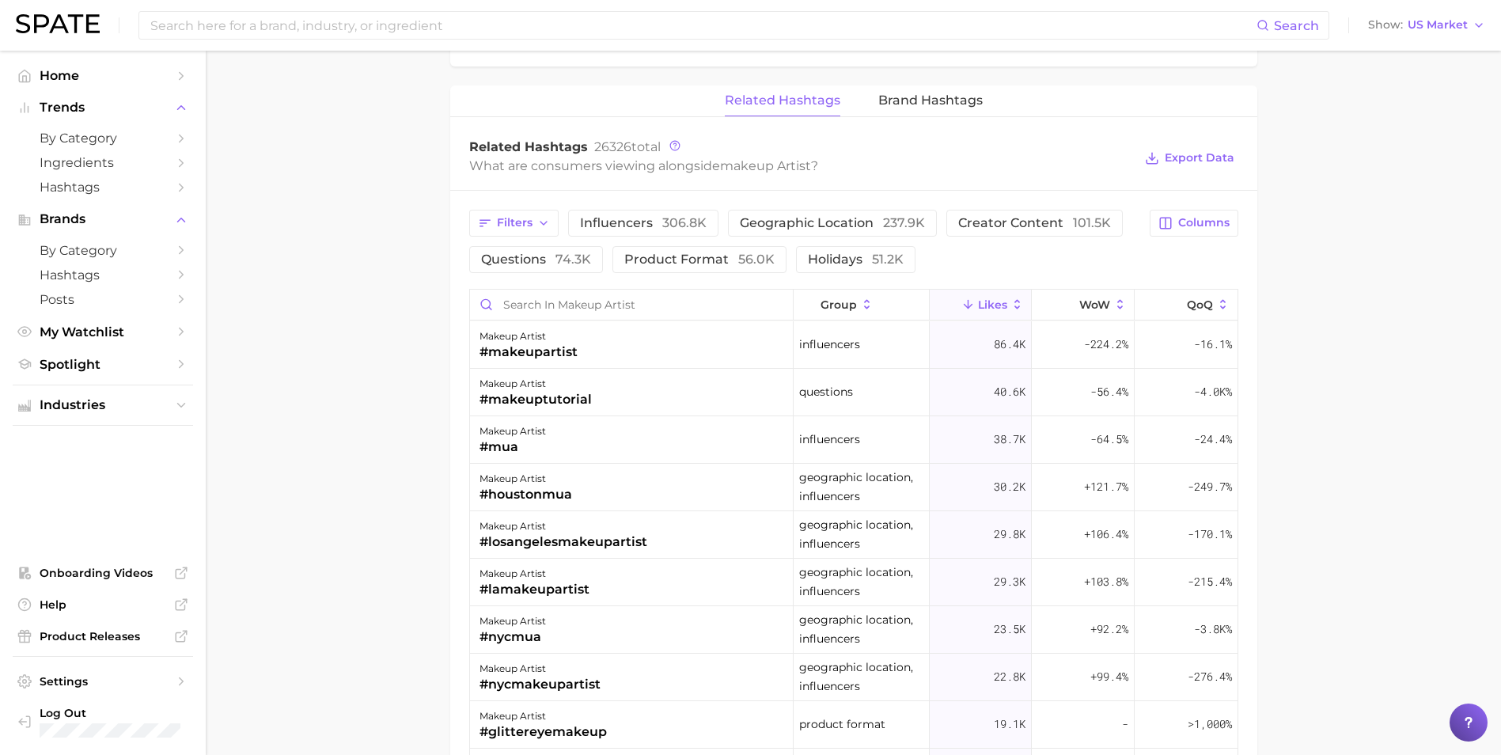
scroll to position [1108, 0]
click at [987, 222] on span "Creator content 101.5k" at bounding box center [1034, 220] width 153 height 13
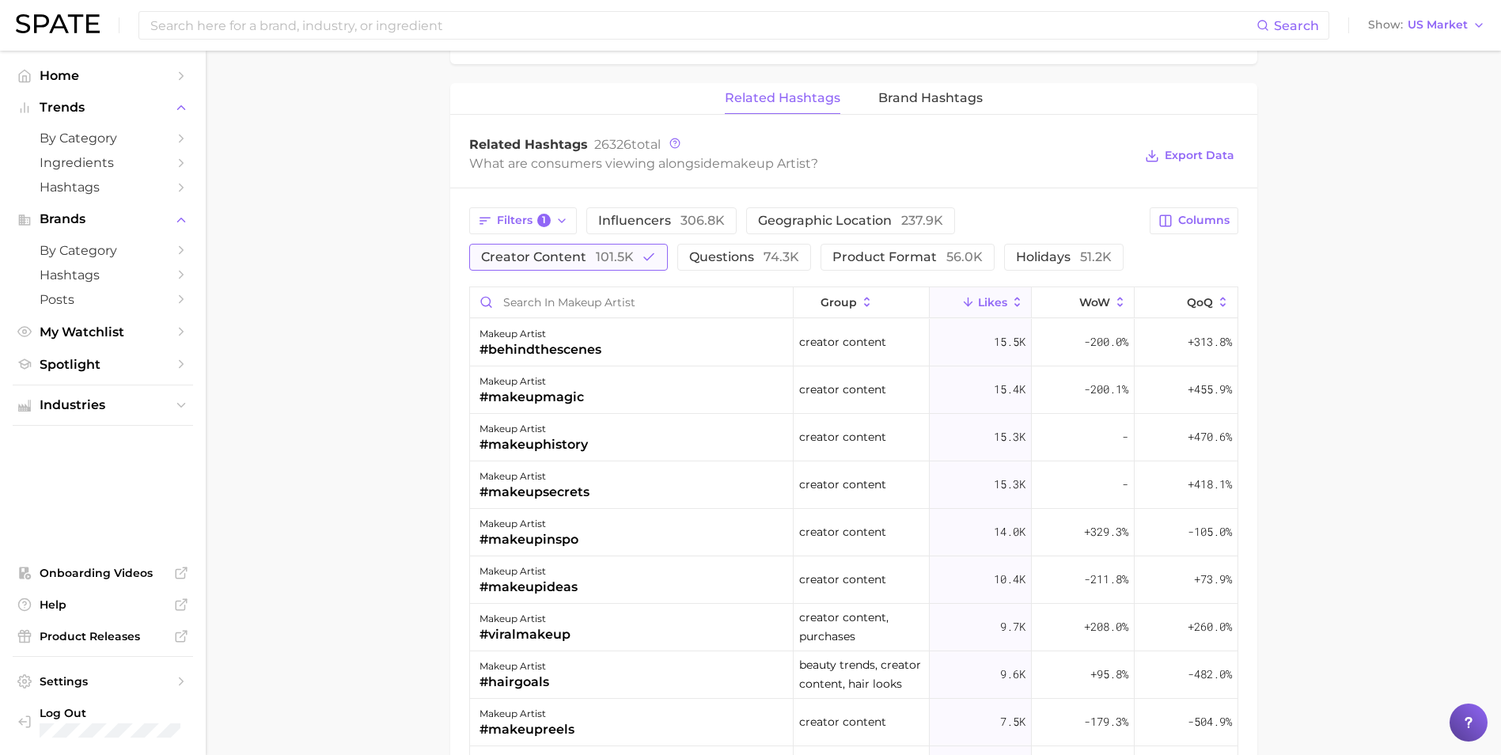
click at [547, 260] on span "Creator content 101.5k" at bounding box center [557, 257] width 153 height 13
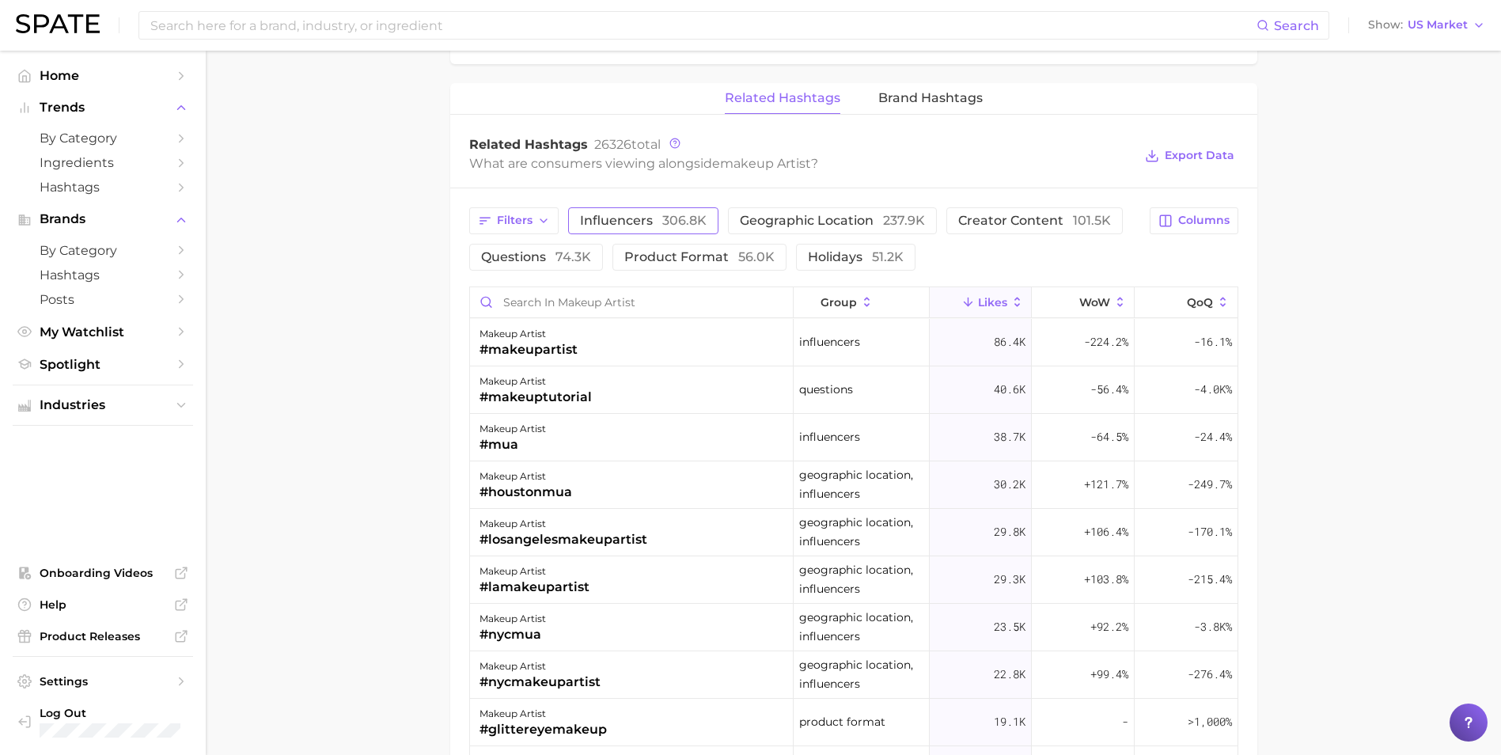
click at [581, 221] on span "Influencers 306.8k" at bounding box center [643, 220] width 127 height 13
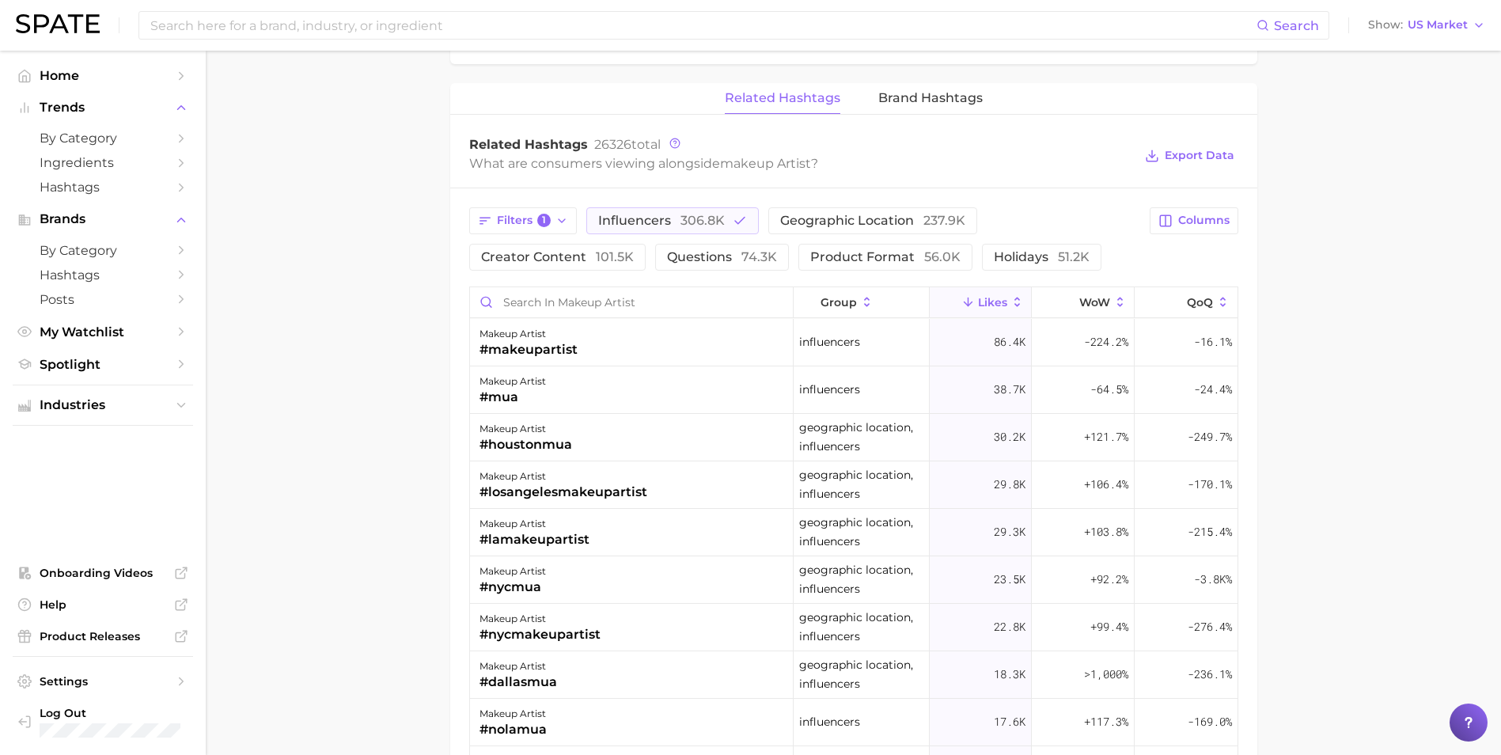
scroll to position [1028, 0]
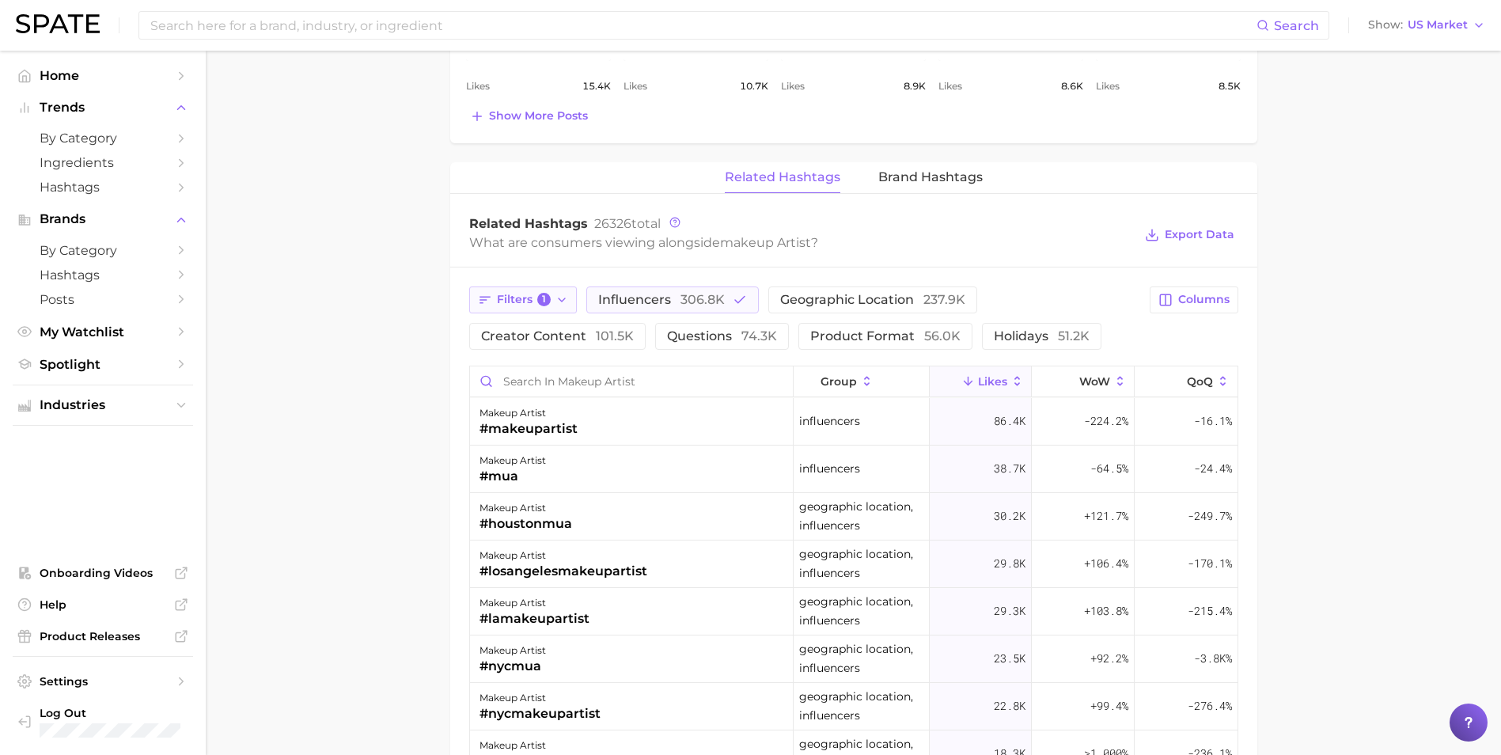
click at [537, 294] on span "Filters 1" at bounding box center [524, 300] width 55 height 14
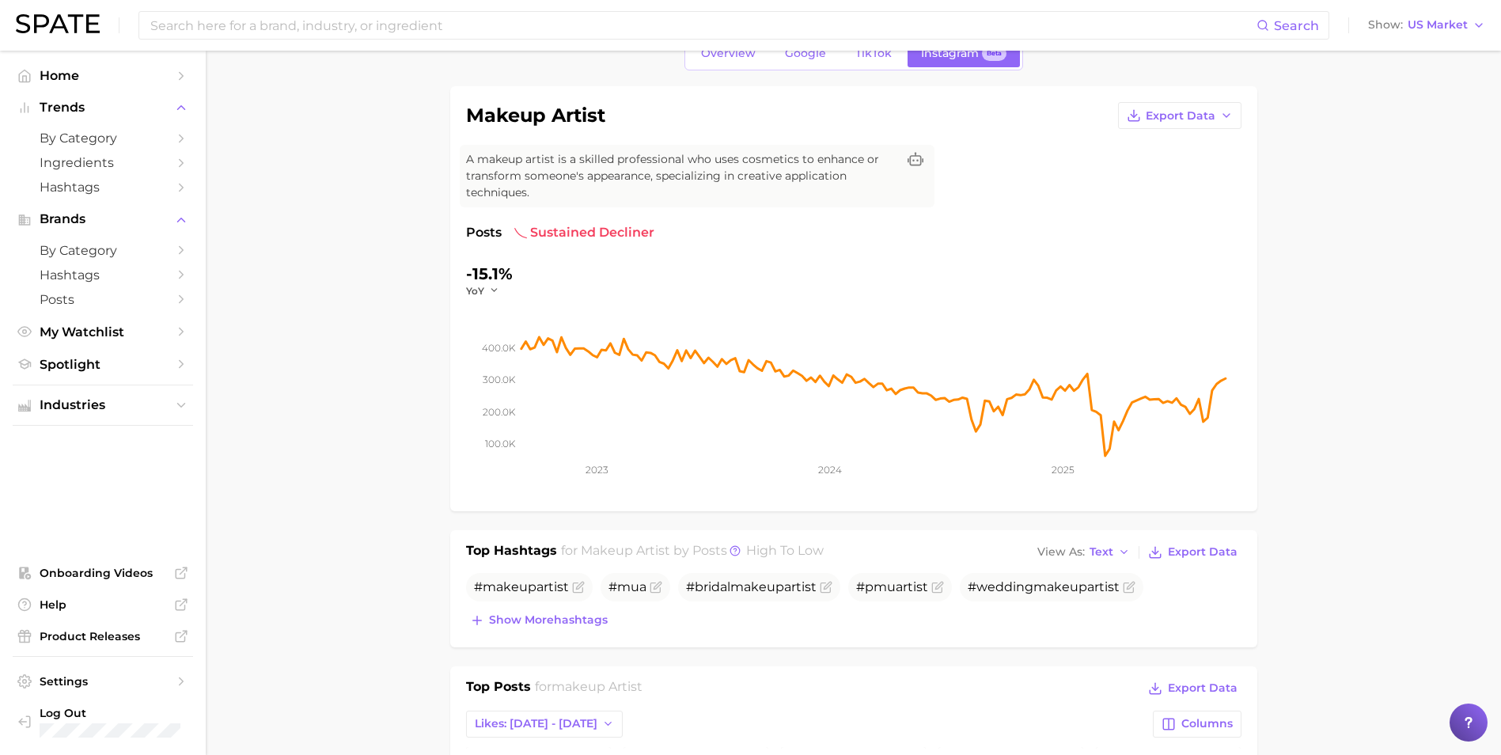
scroll to position [0, 0]
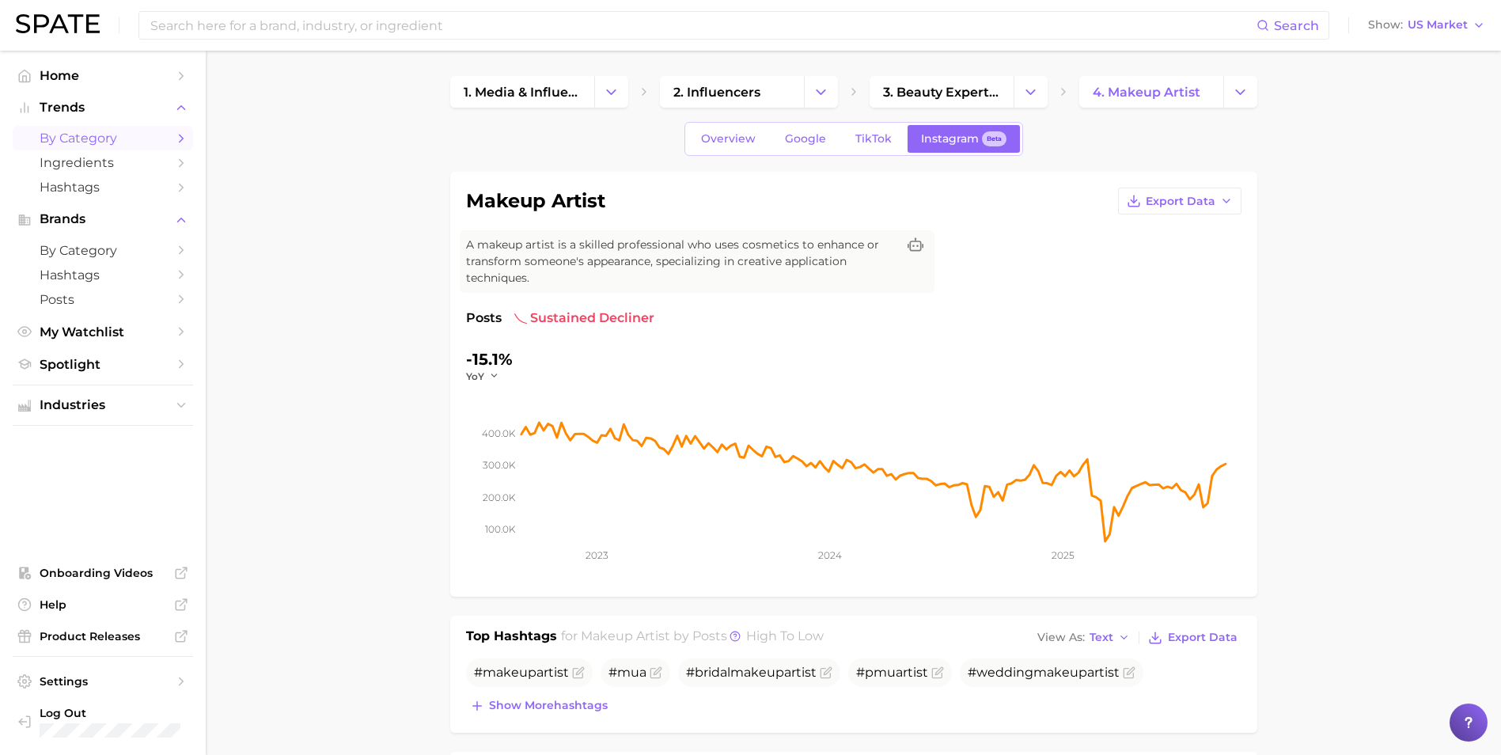
click at [117, 145] on span "by Category" at bounding box center [103, 138] width 127 height 15
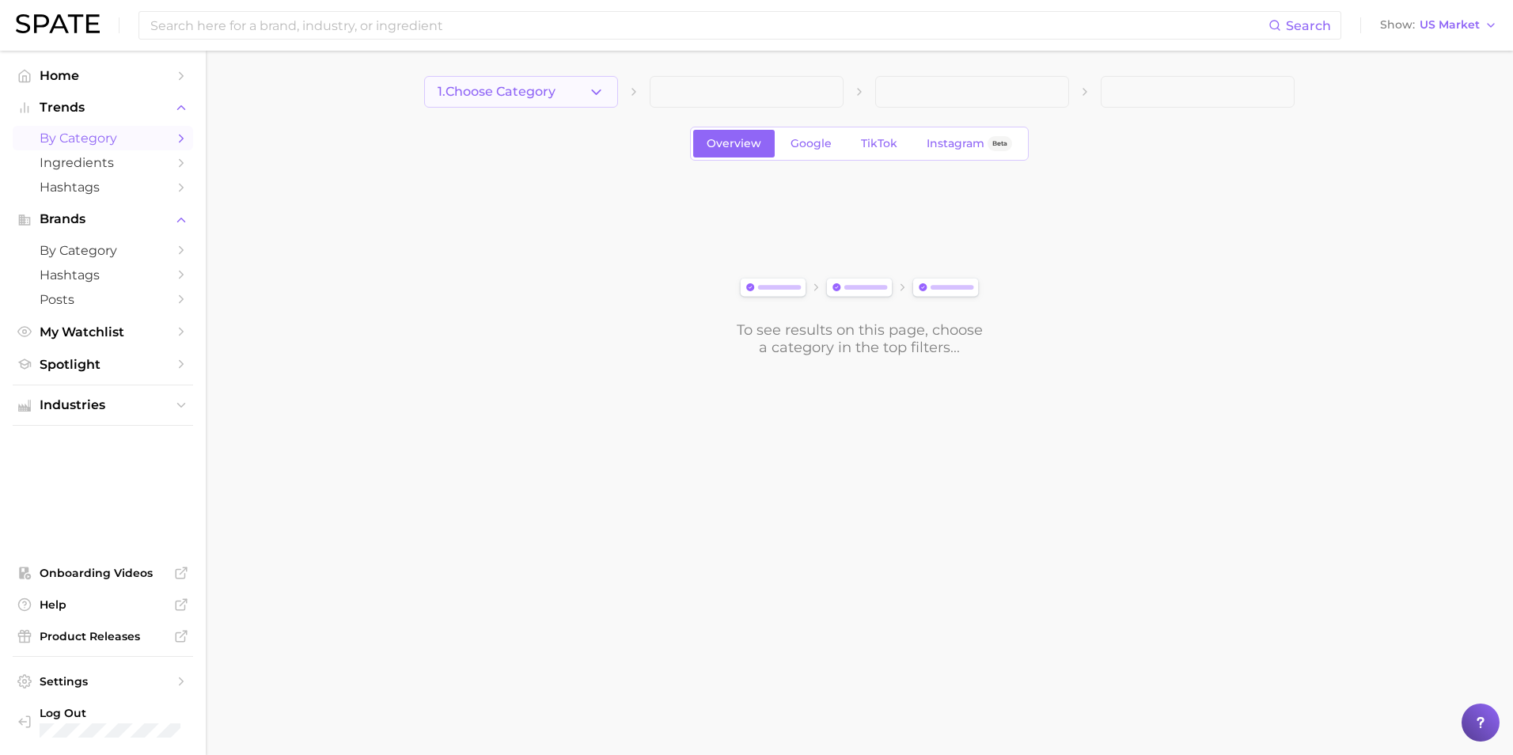
click at [540, 97] on span "1. Choose Category" at bounding box center [496, 92] width 118 height 14
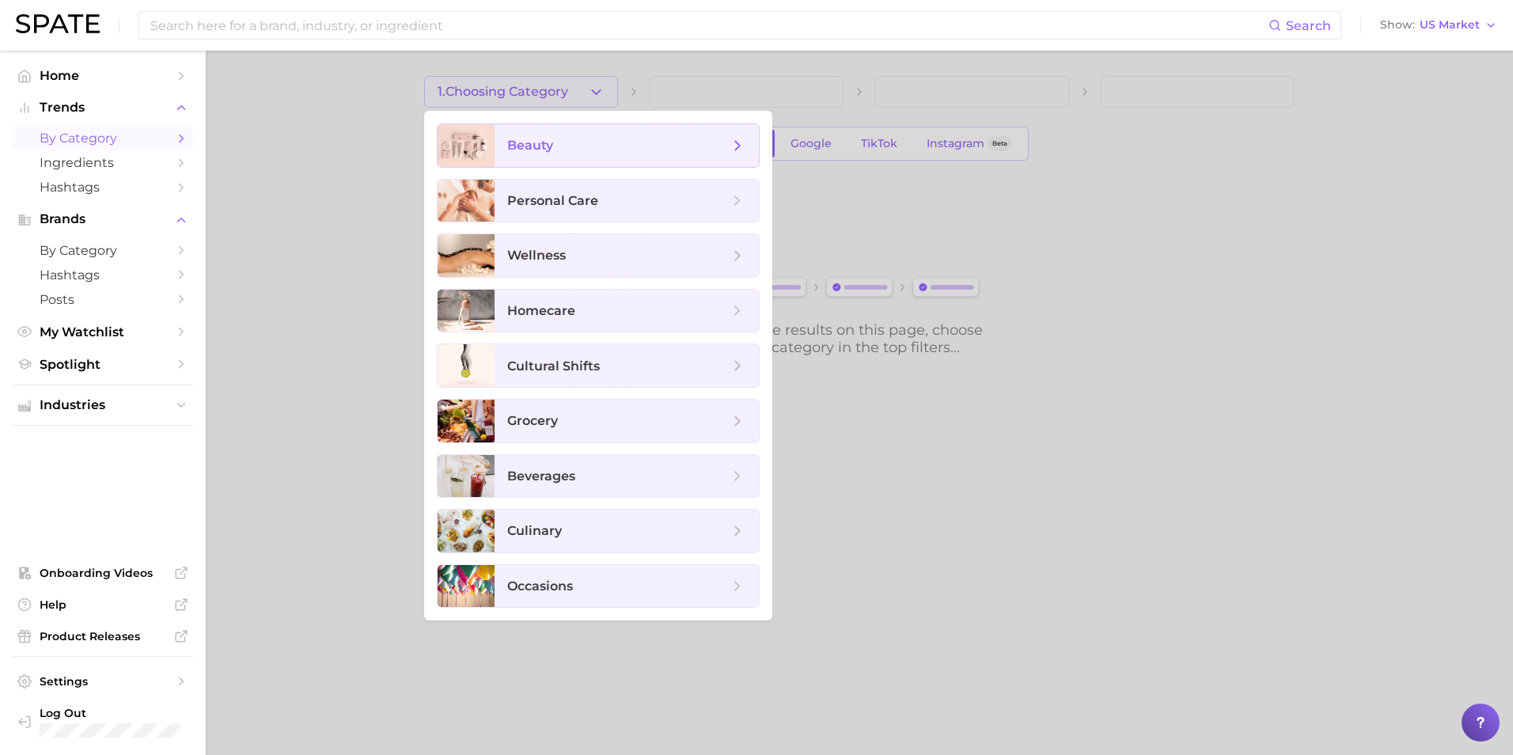
click at [611, 147] on span "beauty" at bounding box center [618, 145] width 222 height 17
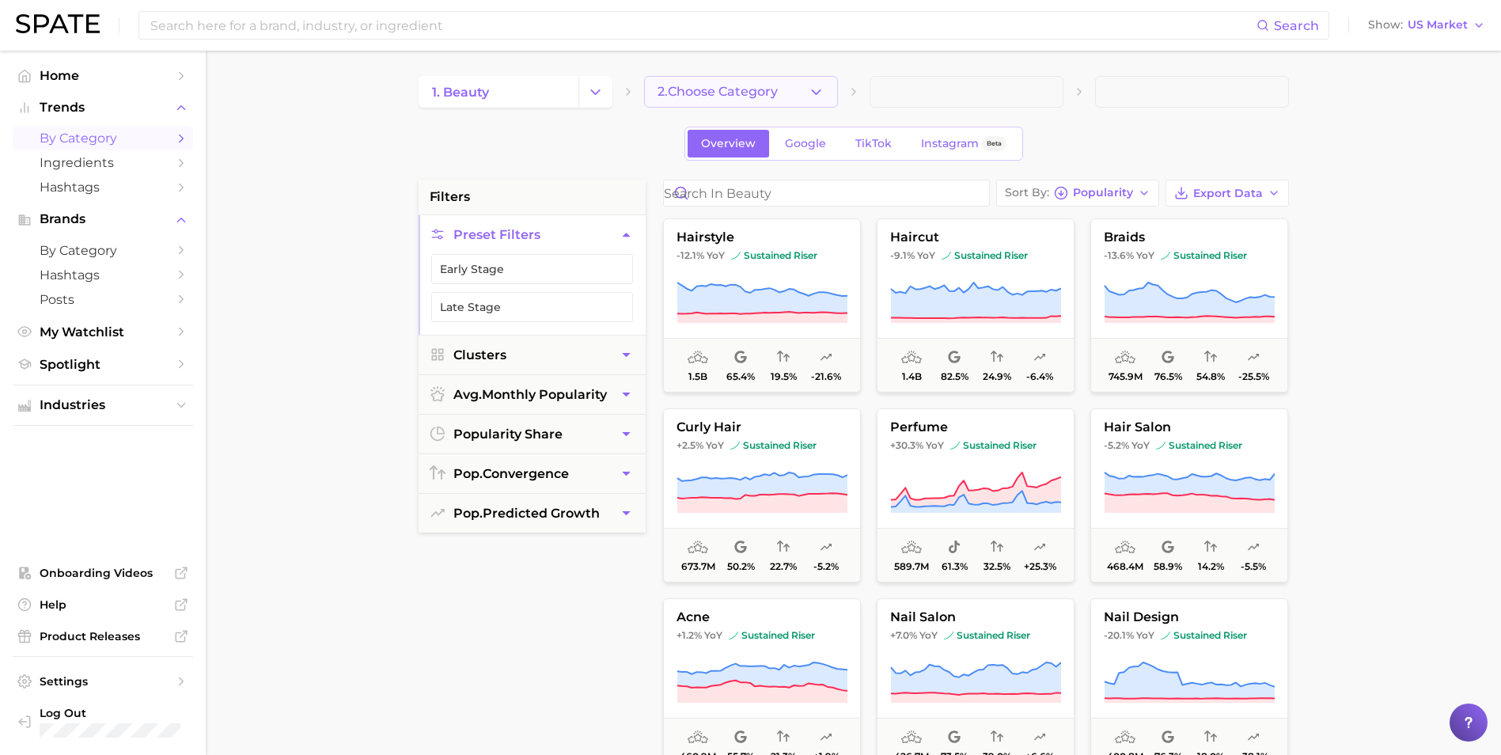
click at [764, 90] on span "2. Choose Category" at bounding box center [717, 92] width 120 height 14
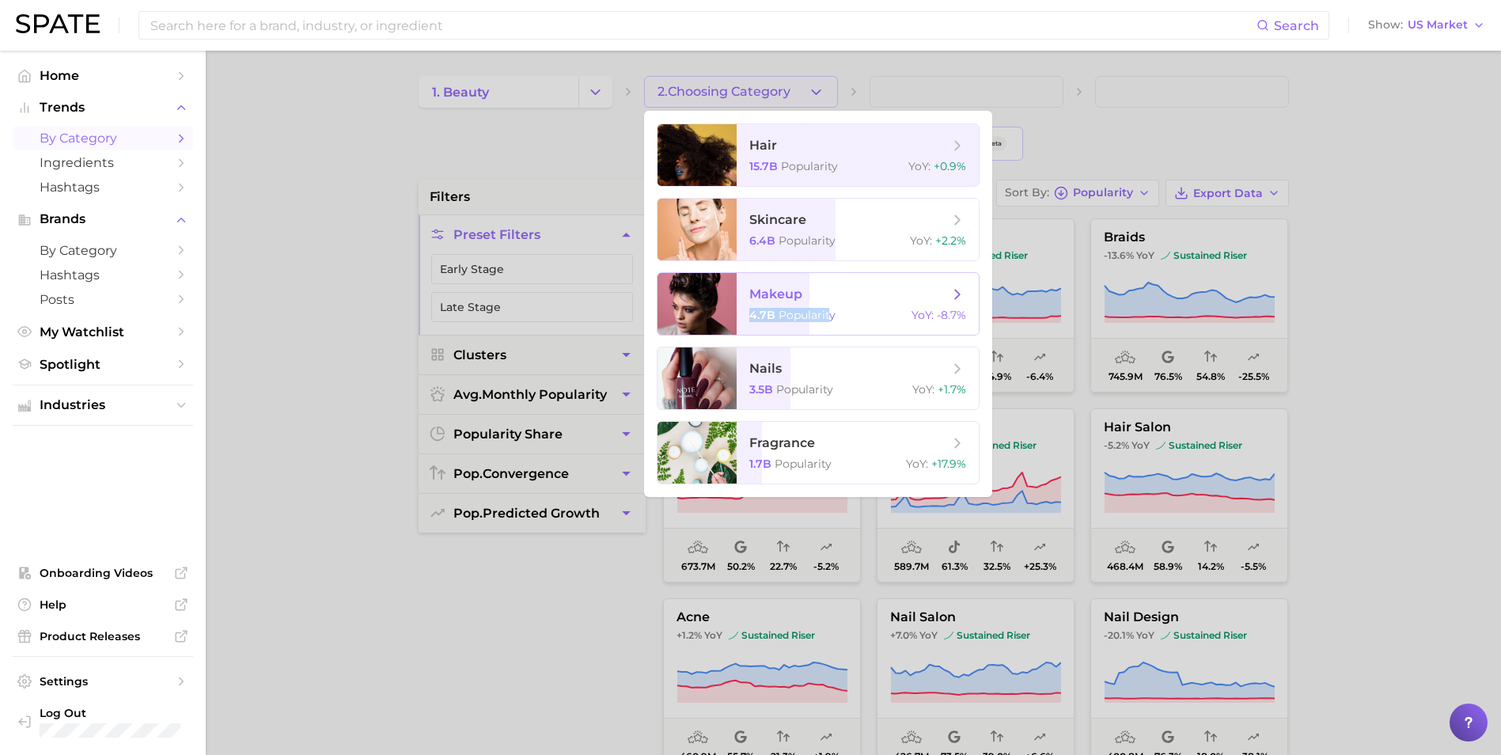
click at [828, 301] on span "makeup 4.7b Popularity YoY : -8.7%" at bounding box center [858, 304] width 242 height 62
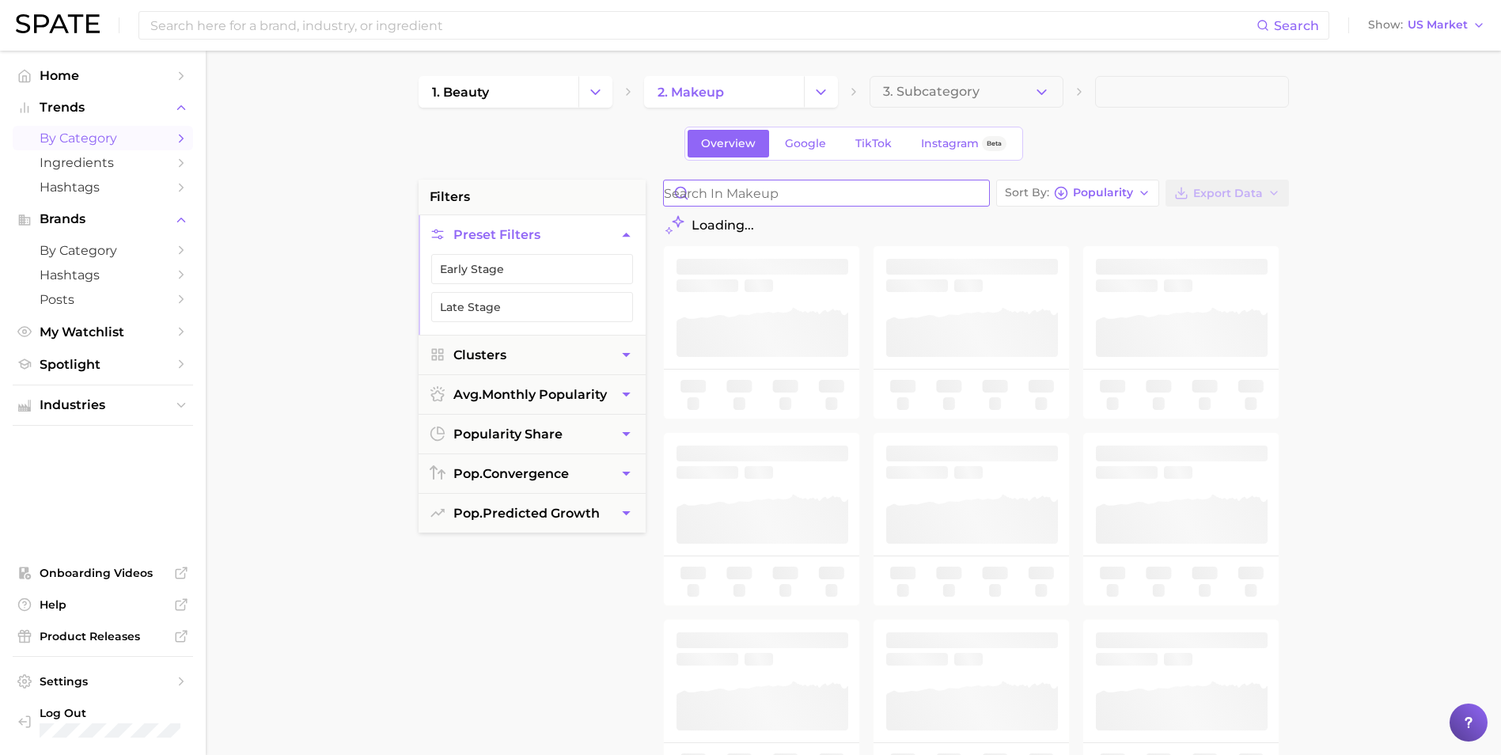
click at [816, 192] on input "Search in makeup" at bounding box center [826, 192] width 325 height 25
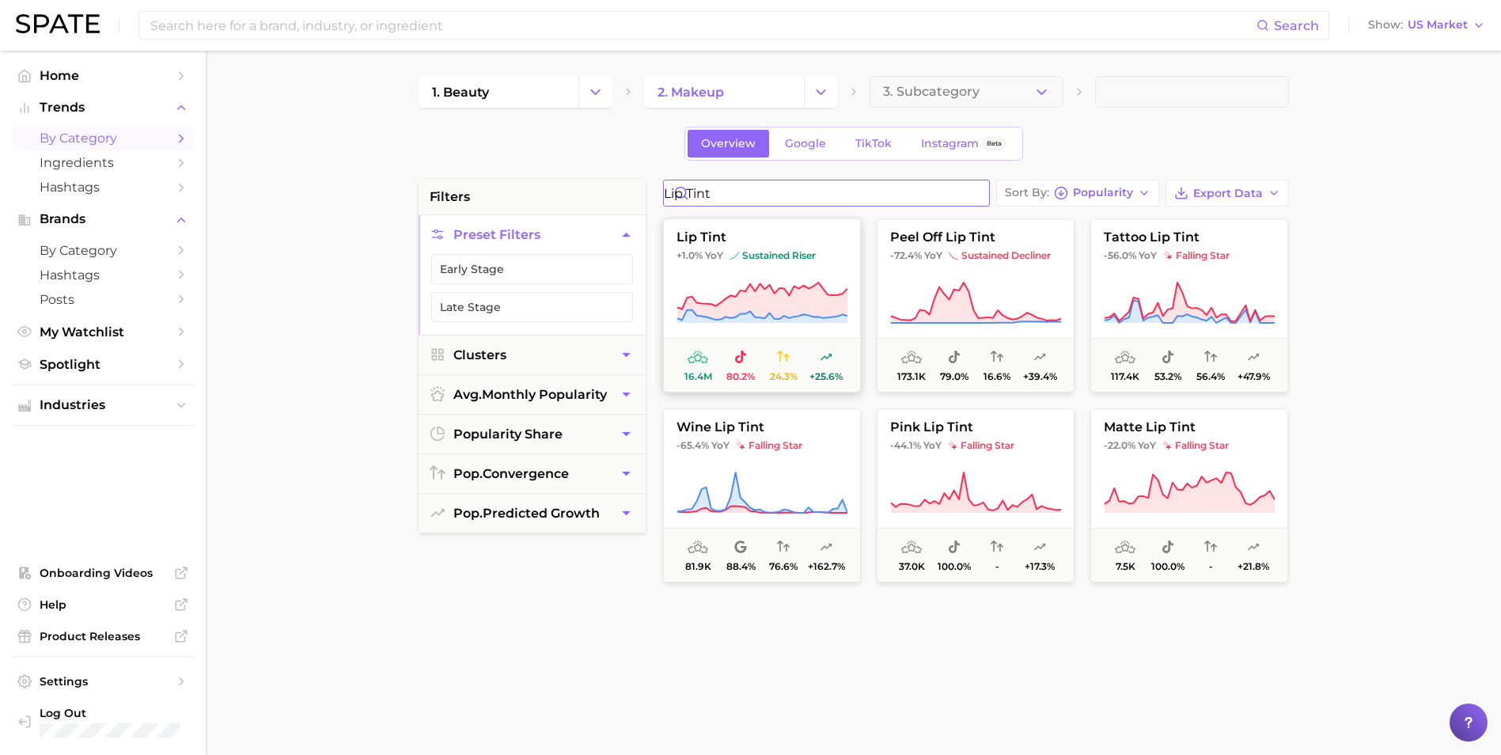
type input "lip tint"
click at [736, 251] on img at bounding box center [733, 255] width 9 height 9
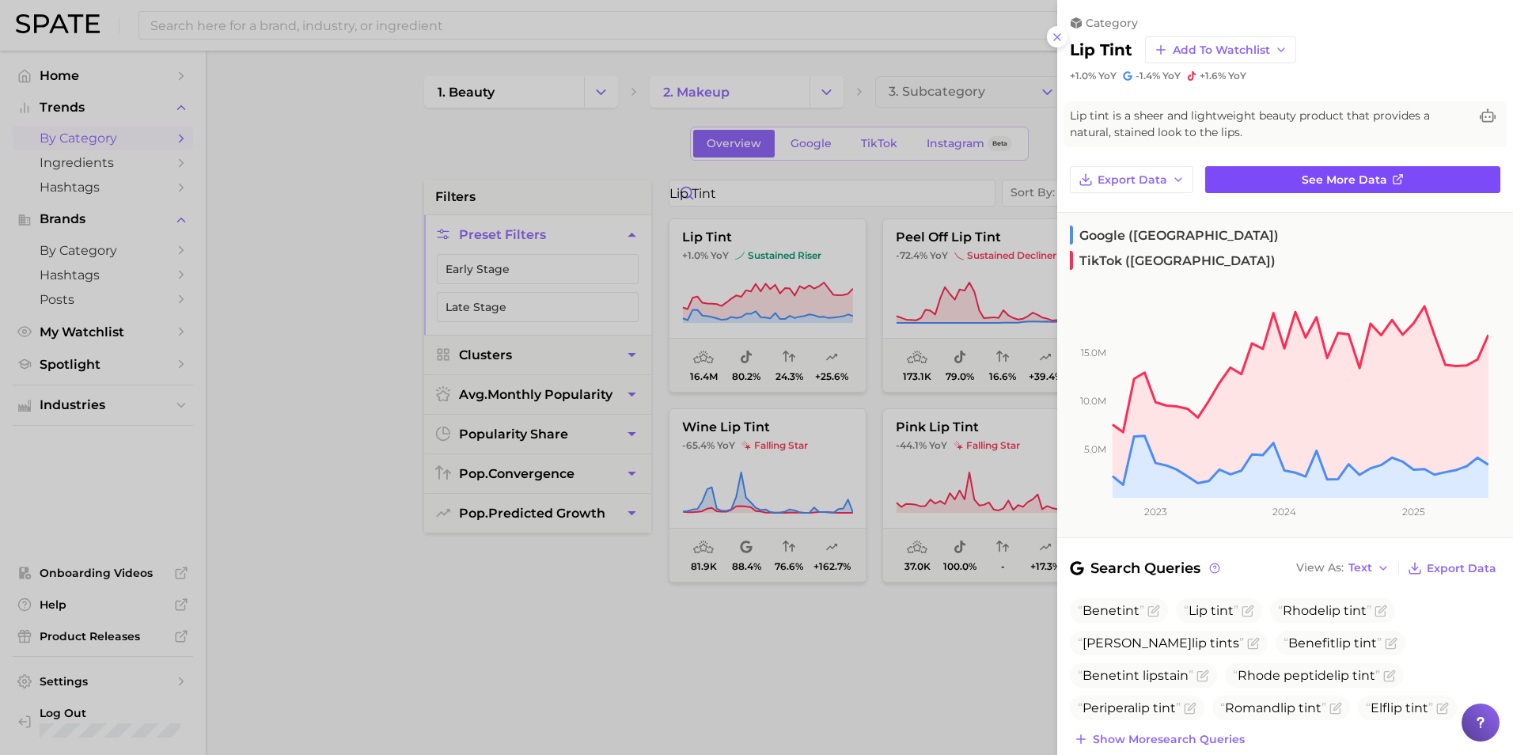
click at [1358, 182] on span "See more data" at bounding box center [1343, 179] width 85 height 13
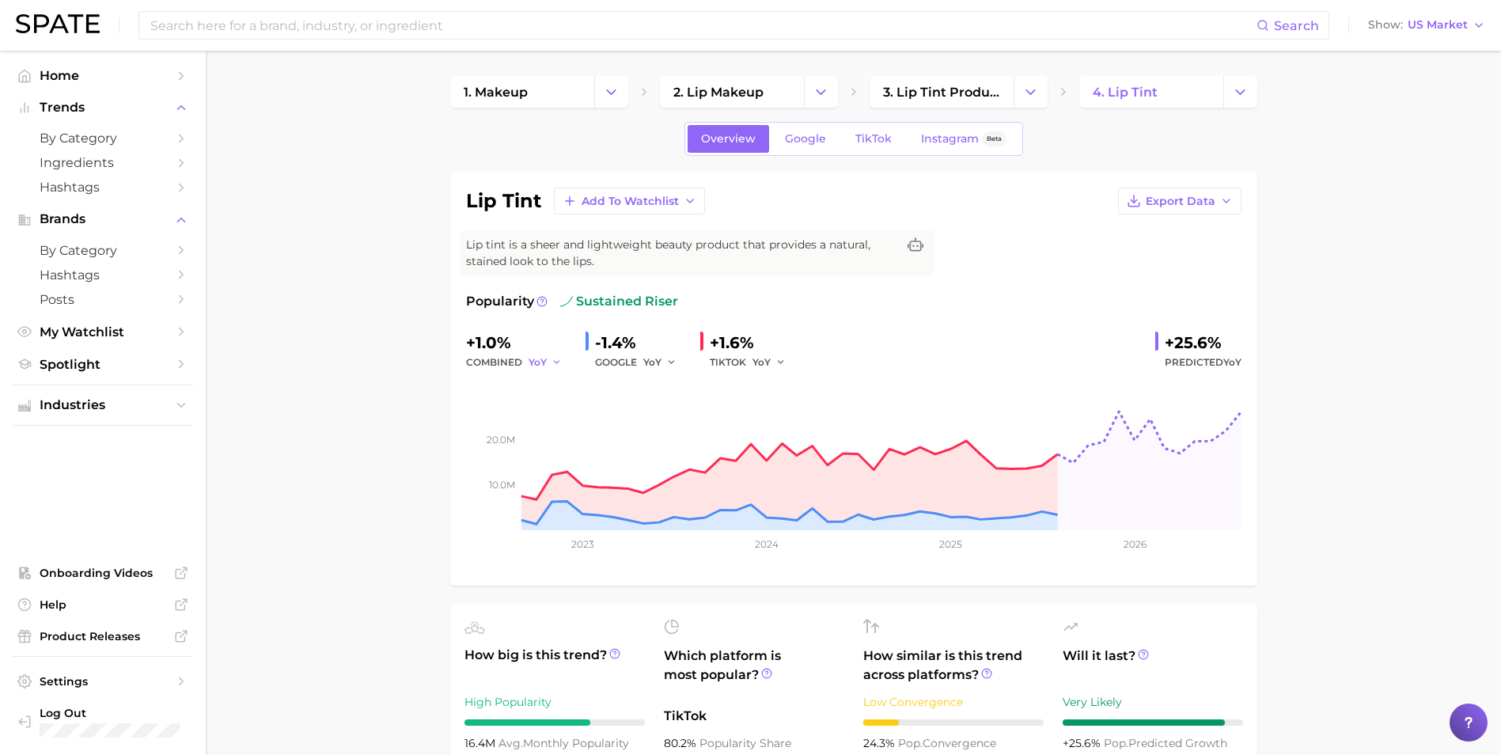
click at [559, 360] on icon "button" at bounding box center [556, 362] width 11 height 11
click at [568, 411] on button "QoQ" at bounding box center [615, 416] width 174 height 28
click at [546, 363] on span "QoQ" at bounding box center [539, 361] width 22 height 13
click at [575, 389] on button "YoY" at bounding box center [615, 387] width 174 height 28
